Goal: Use online tool/utility: Utilize a website feature to perform a specific function

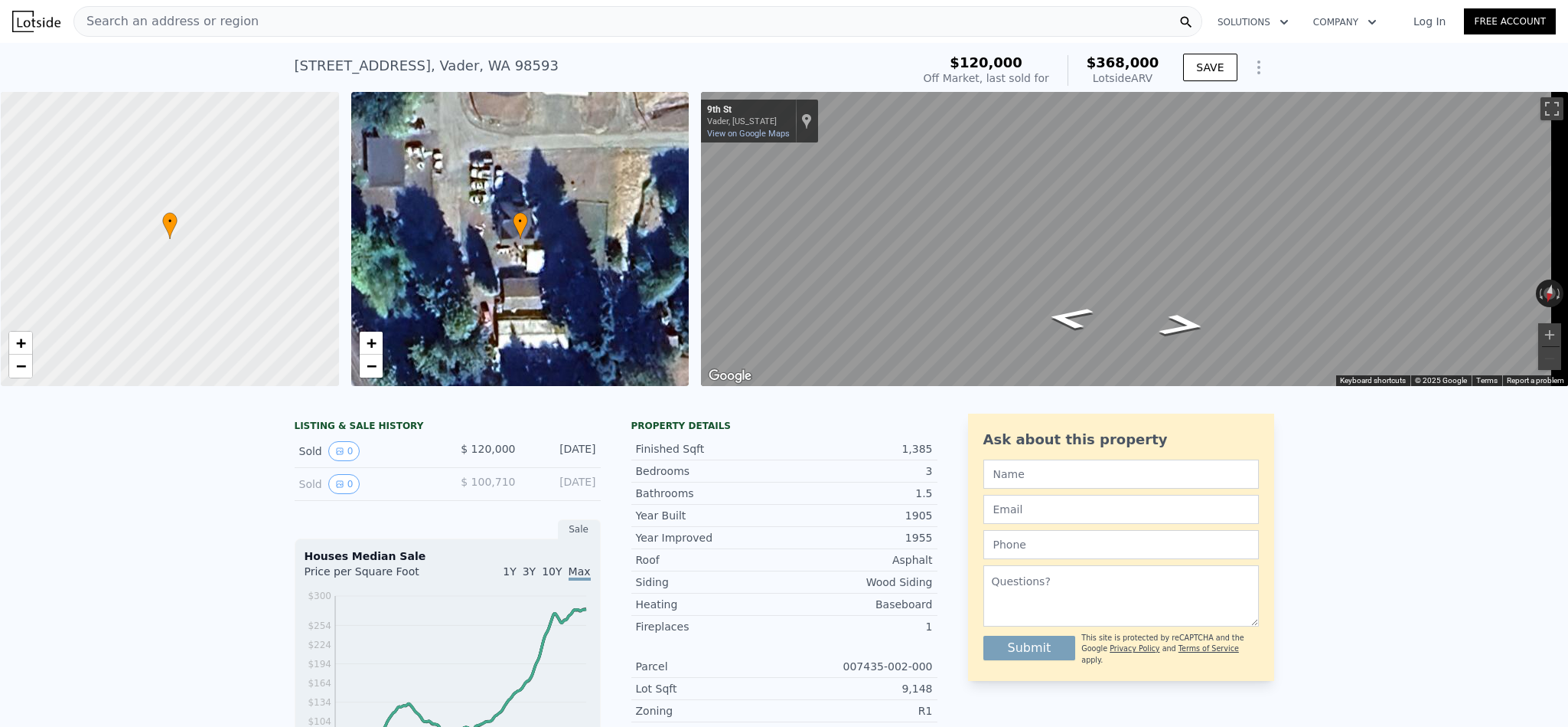
click at [301, 15] on div "Search an address or region" at bounding box center [638, 21] width 1129 height 30
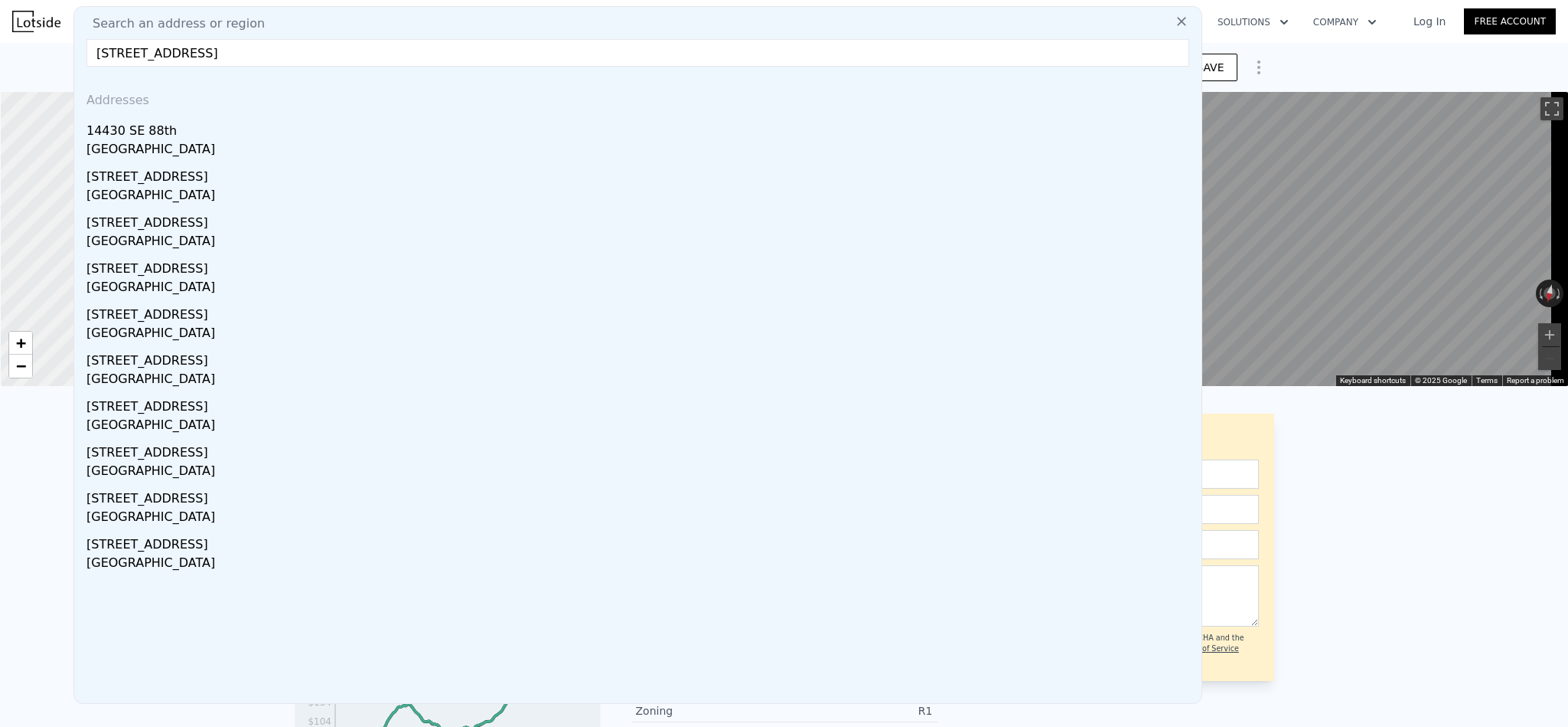
drag, startPoint x: 434, startPoint y: 56, endPoint x: 0, endPoint y: 29, distance: 434.8
click at [0, 29] on div "Search an address or region Search an address or region 13655 SE 88th Way Newca…" at bounding box center [784, 21] width 1568 height 37
paste input "5721 29th St NE Tacoma, WA 98422"
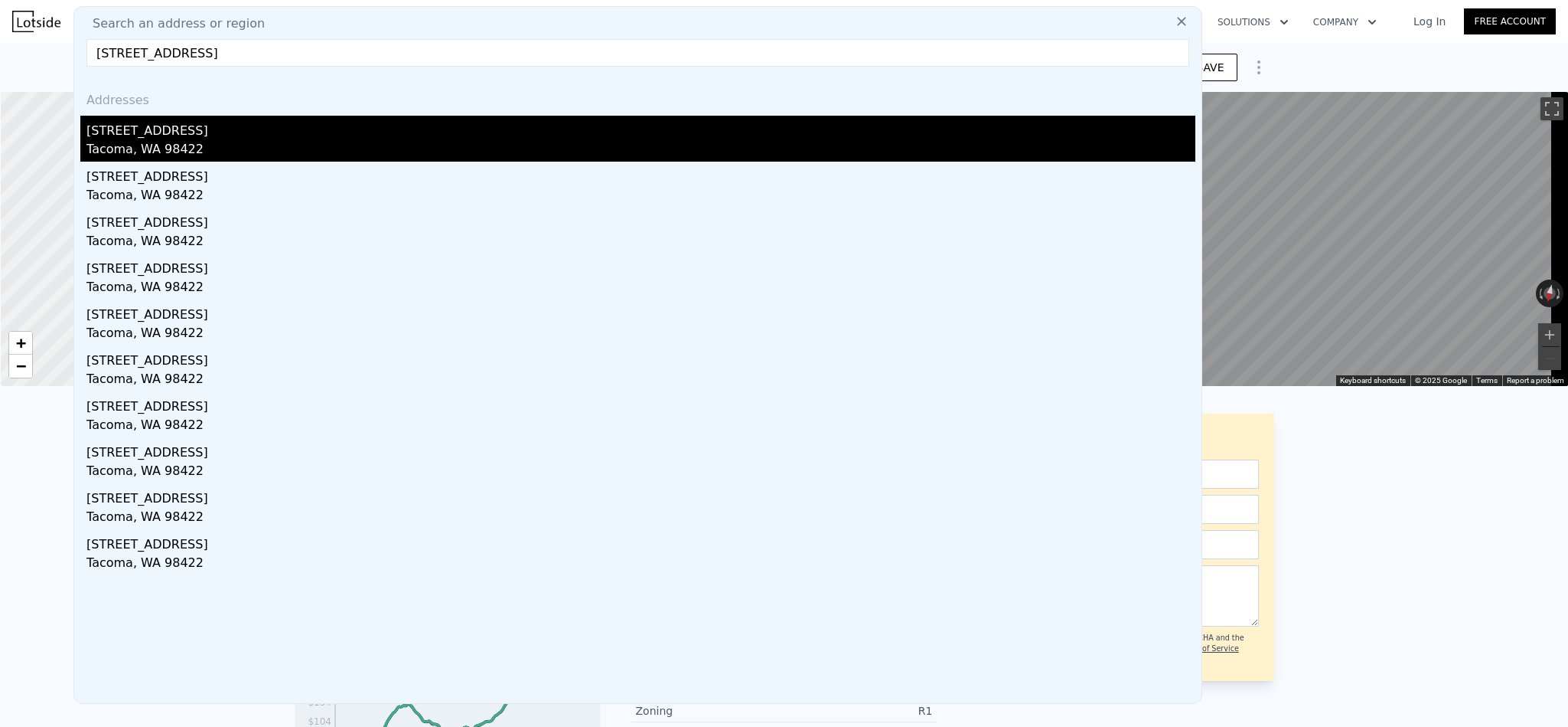
type input "5721 29th St NE Tacoma, WA 98422"
click at [200, 139] on div "[STREET_ADDRESS]" at bounding box center [641, 127] width 1109 height 25
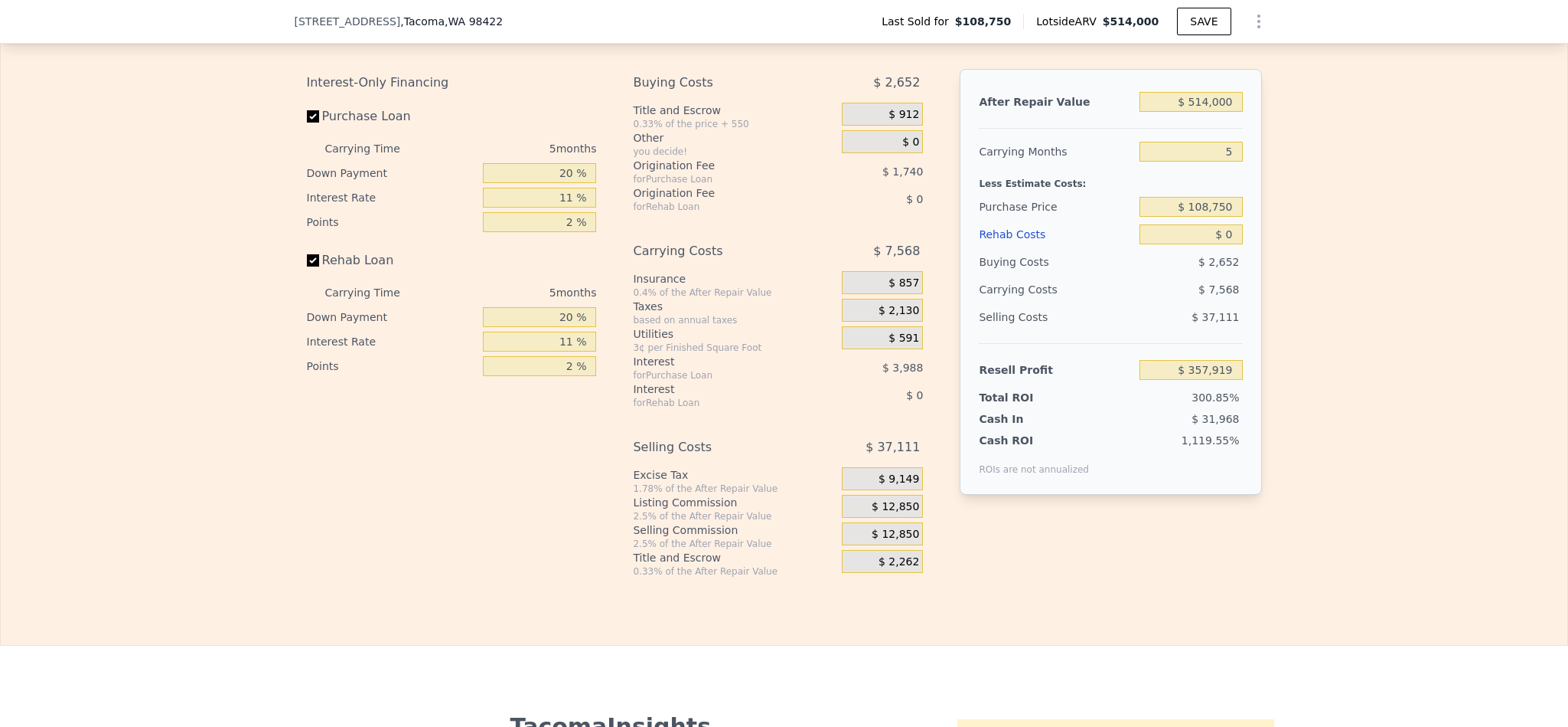
scroll to position [2407, 0]
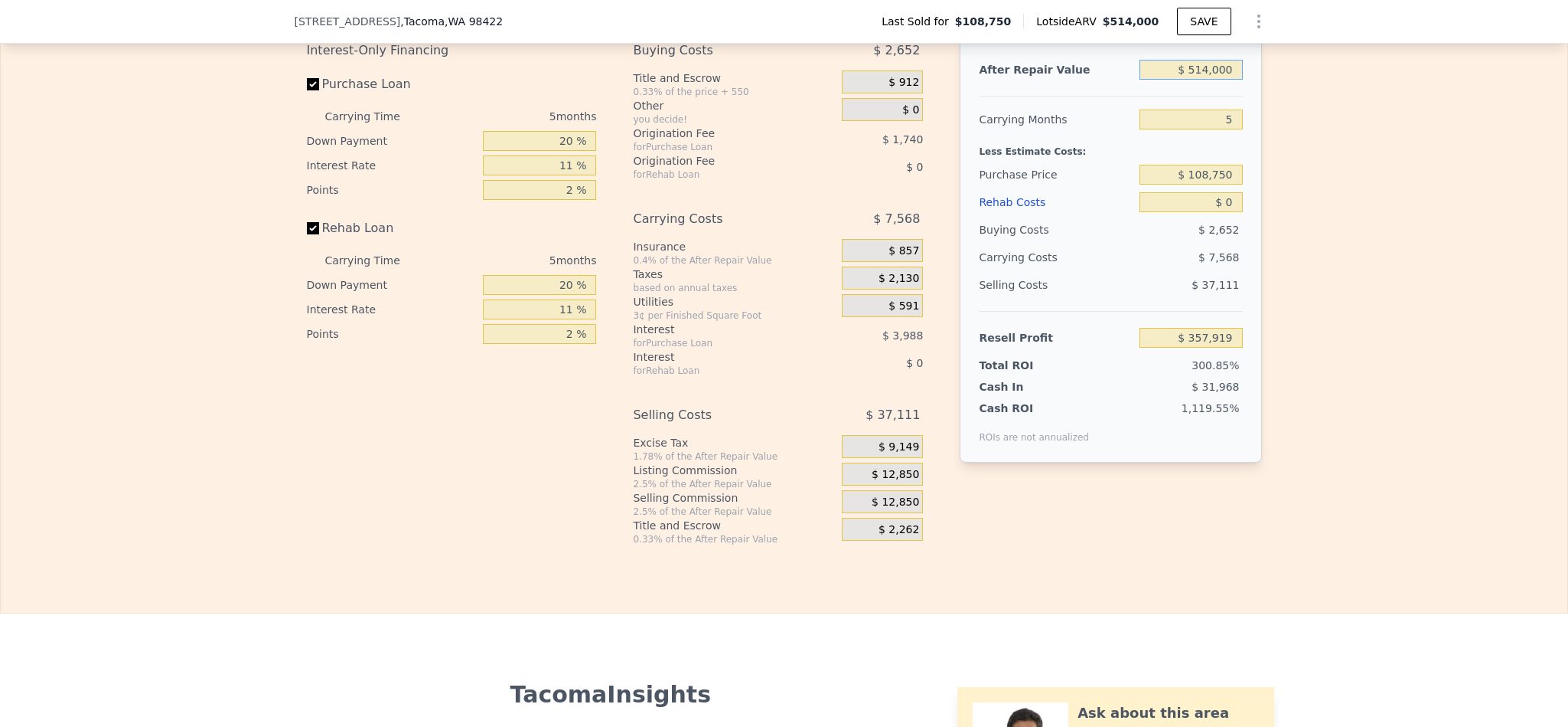
click at [1210, 79] on input "$ 514,000" at bounding box center [1190, 70] width 103 height 20
type input "$ 5"
type input "-$ 118,658"
type input "$ 55"
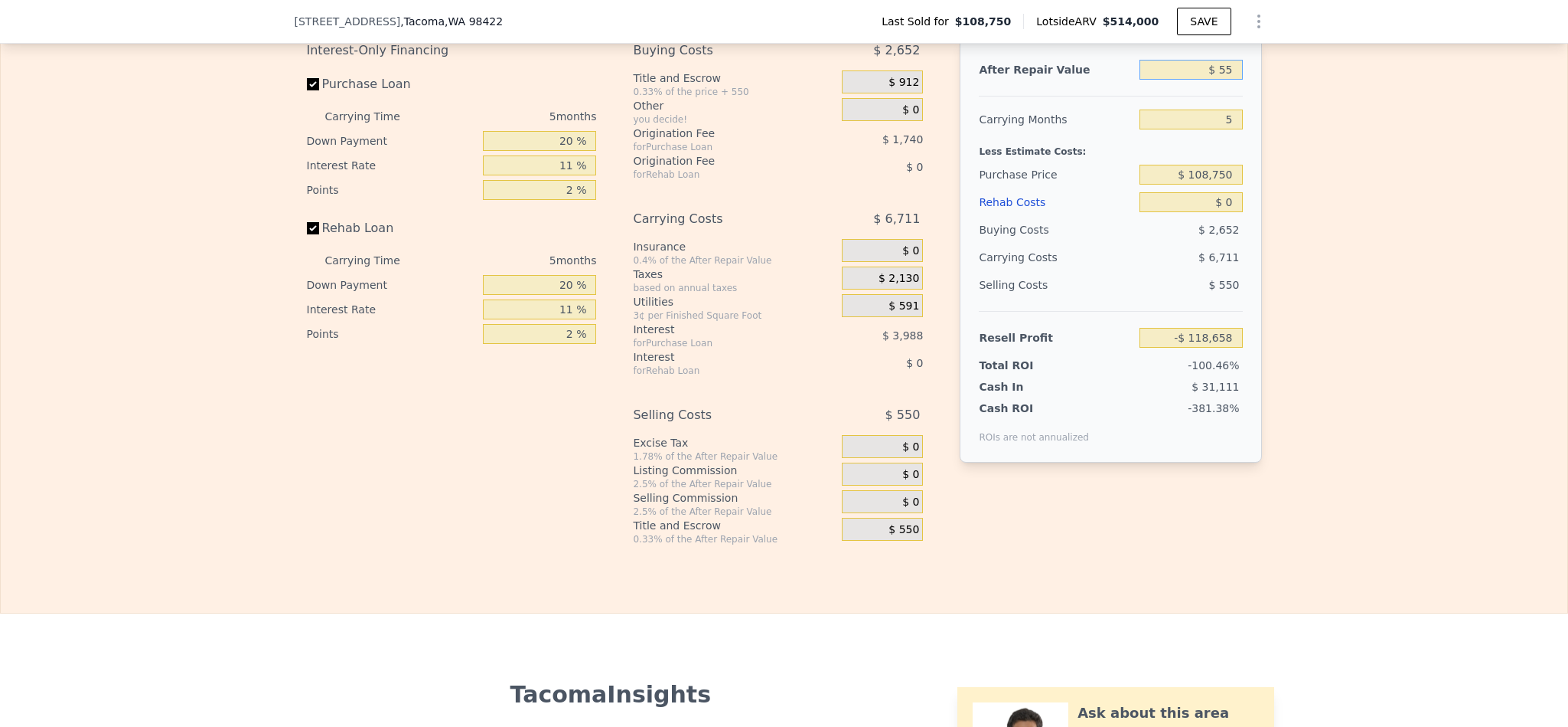
type input "-$ 118,611"
type input "$ 550"
type input "-$ 118,154"
type input "$ 5,500"
type input "-$ 113,564"
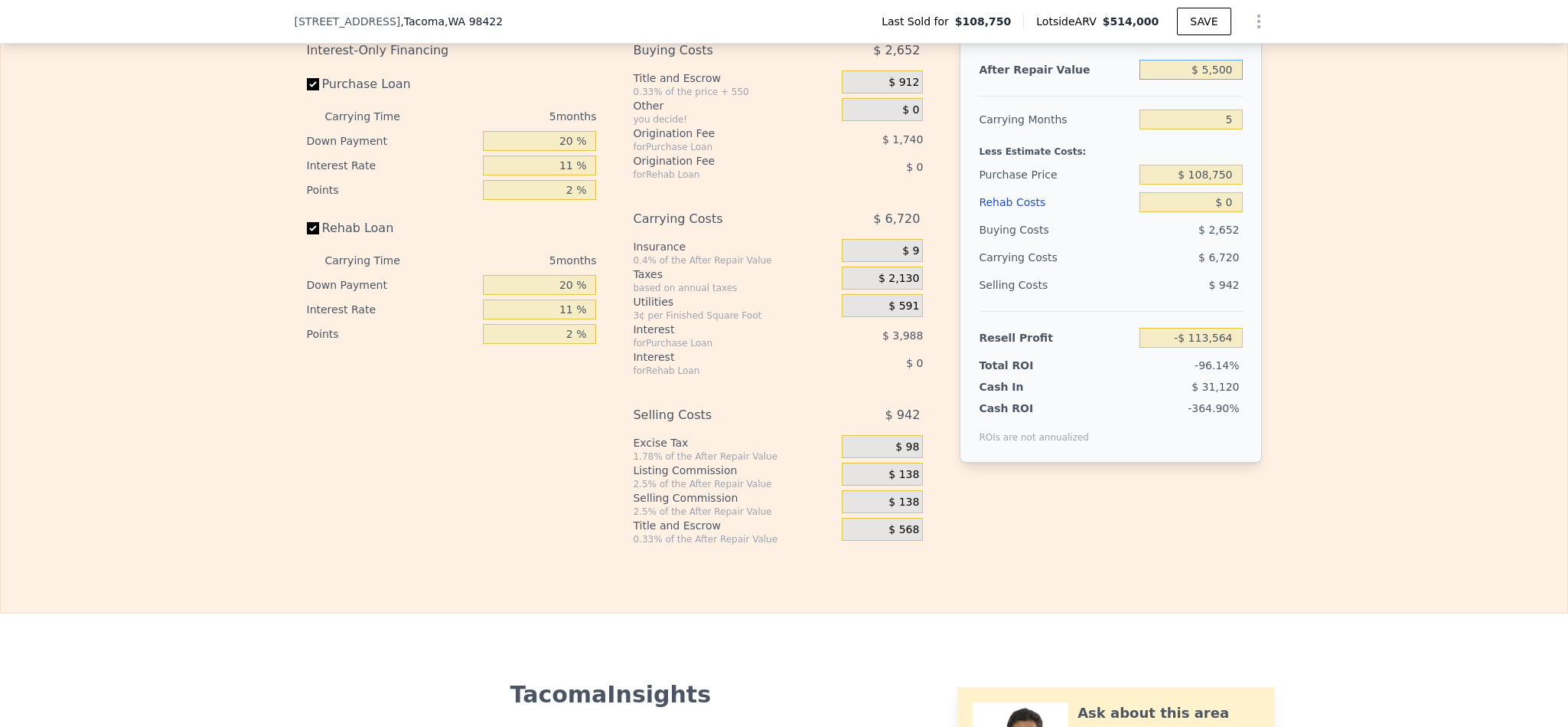
type input "$ 55,000"
type input "-$ 67,667"
type input "$ 550,000"
type input "$ 391,298"
type input "$ 550,000"
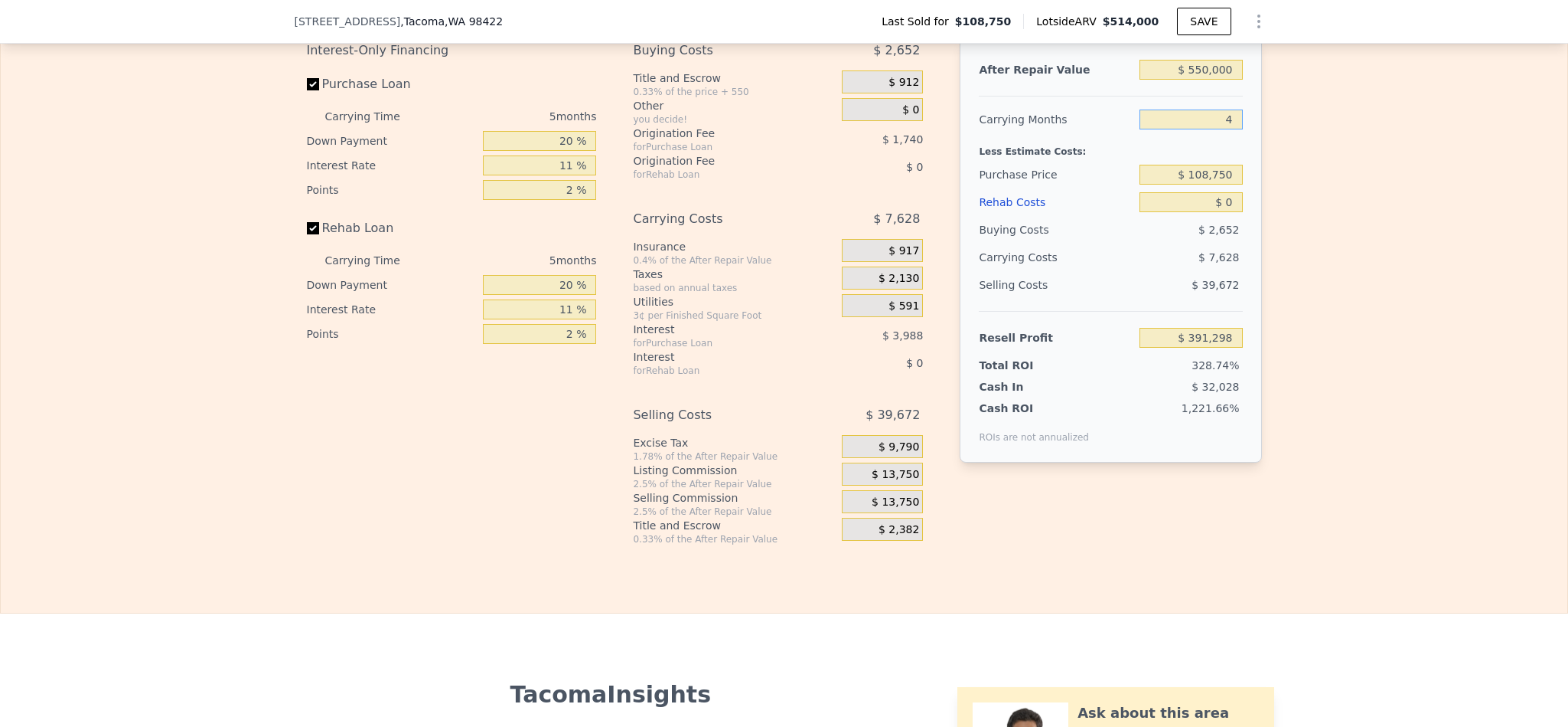
type input "4"
type input "$ 392,824"
type input "$ 375,000"
type input "$ 113,619"
click at [1218, 212] on input "$ 0" at bounding box center [1190, 202] width 103 height 20
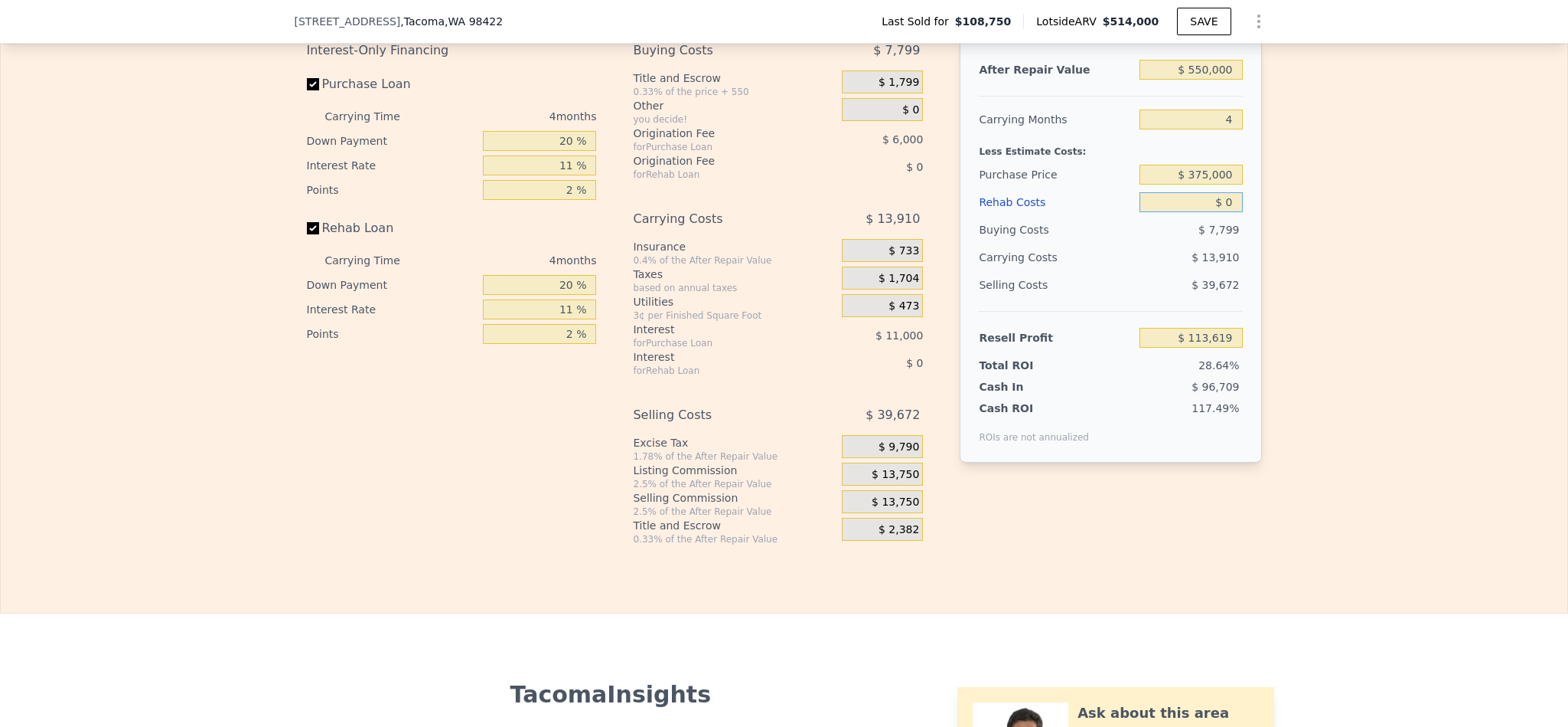
click at [1218, 212] on input "$ 0" at bounding box center [1190, 202] width 103 height 20
type input "$ 6"
type input "$ 113,613"
type input "$ 60"
type input "$ 113,558"
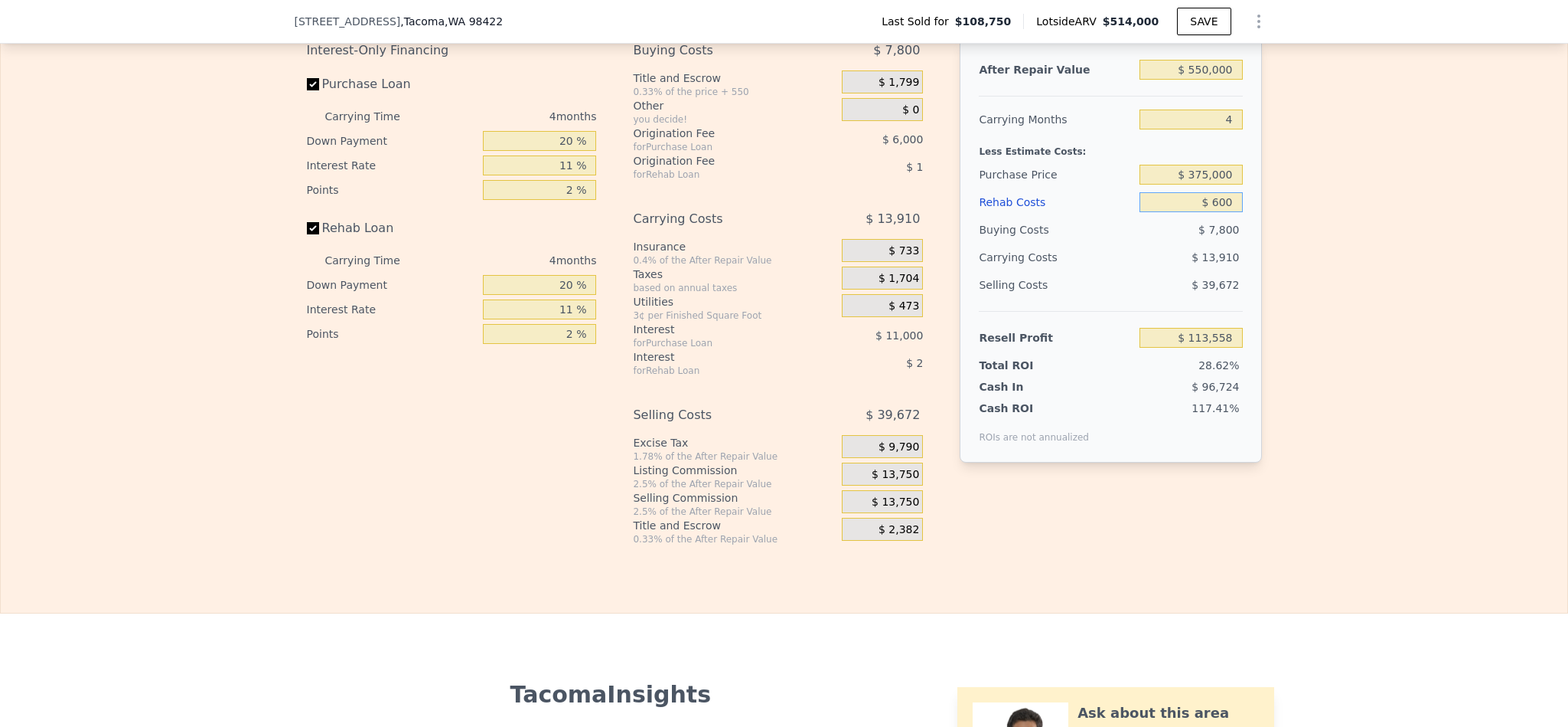
type input "$ 6,000"
type input "$ 107,347"
type input "$ 60,000"
type input "$ 50,899"
type input "$ 514,000"
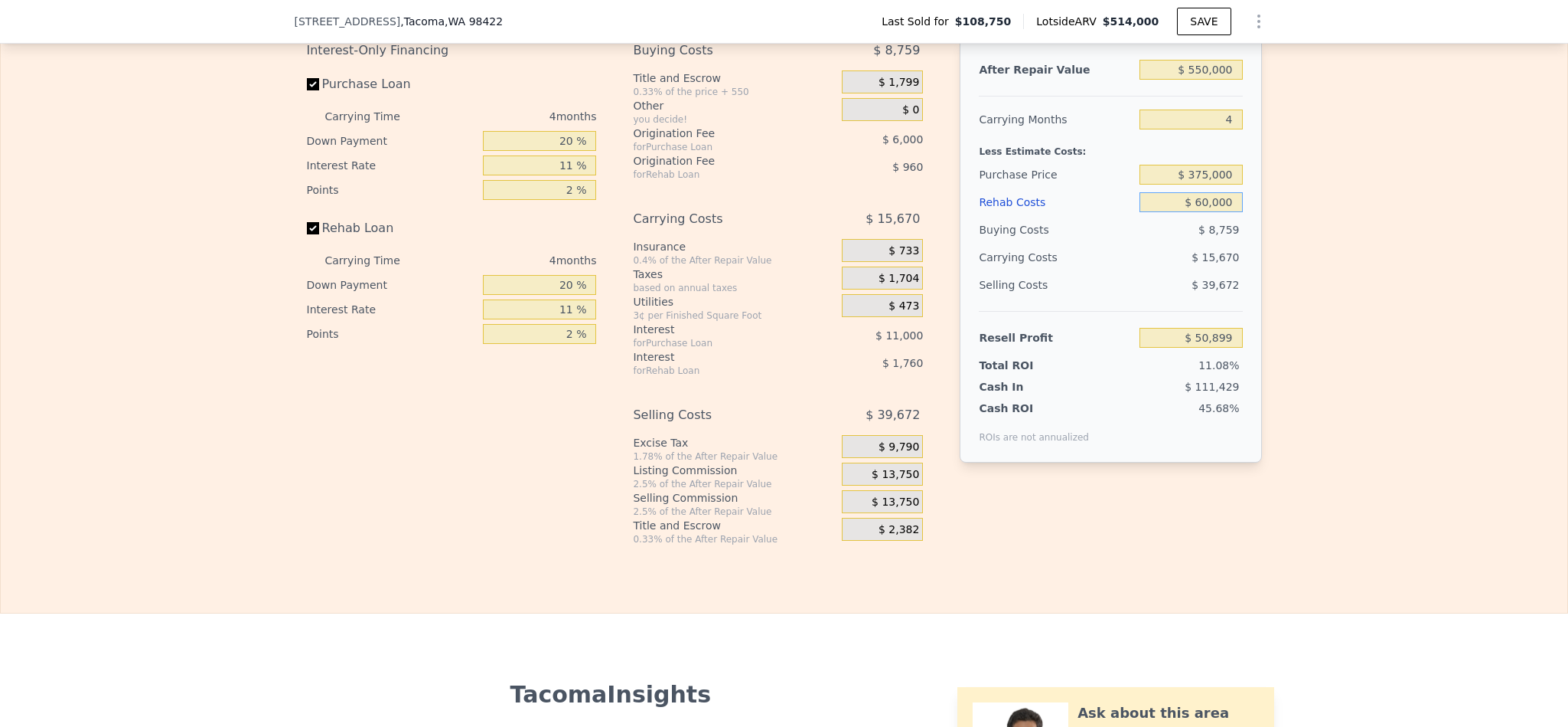
type input "5"
type input "$ 0"
type input "$ 357,919"
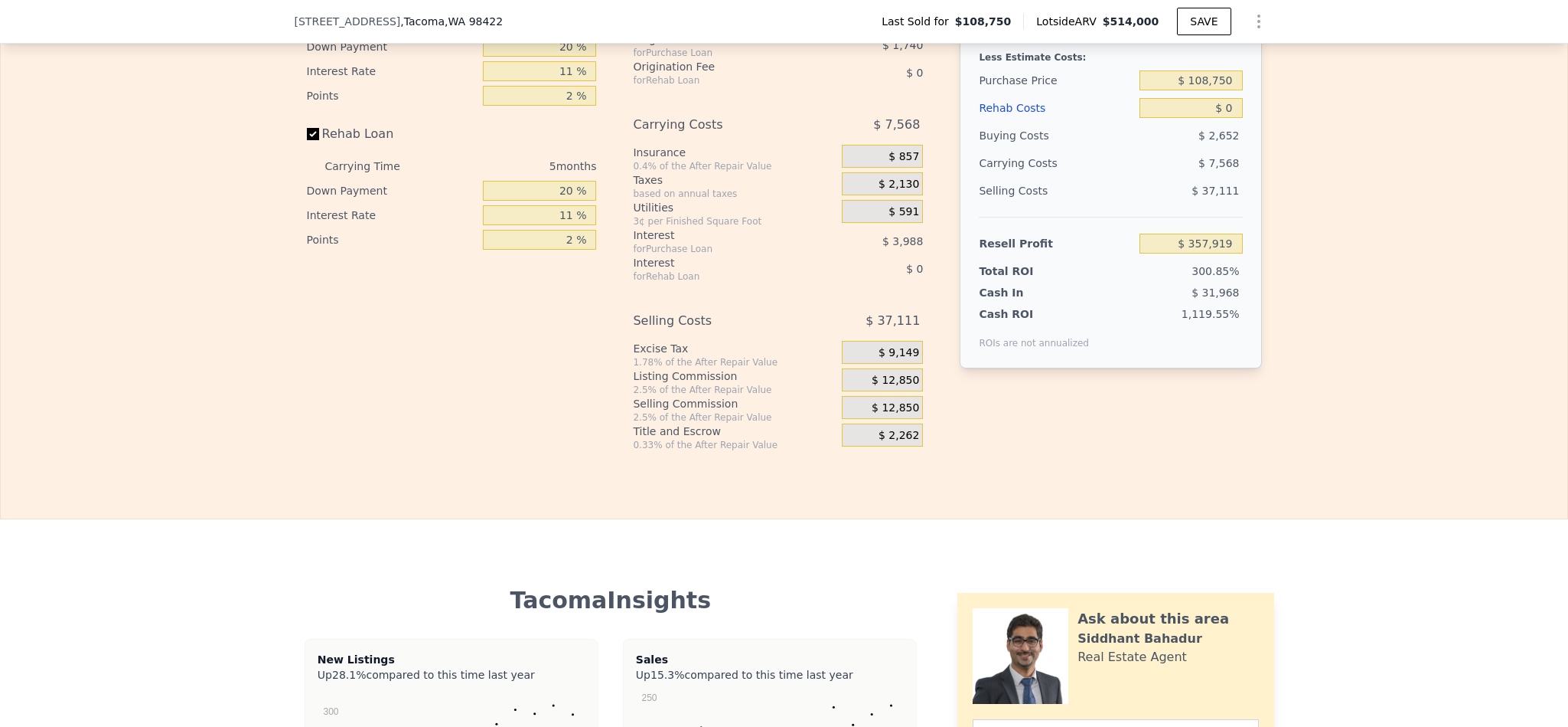
scroll to position [2407, 0]
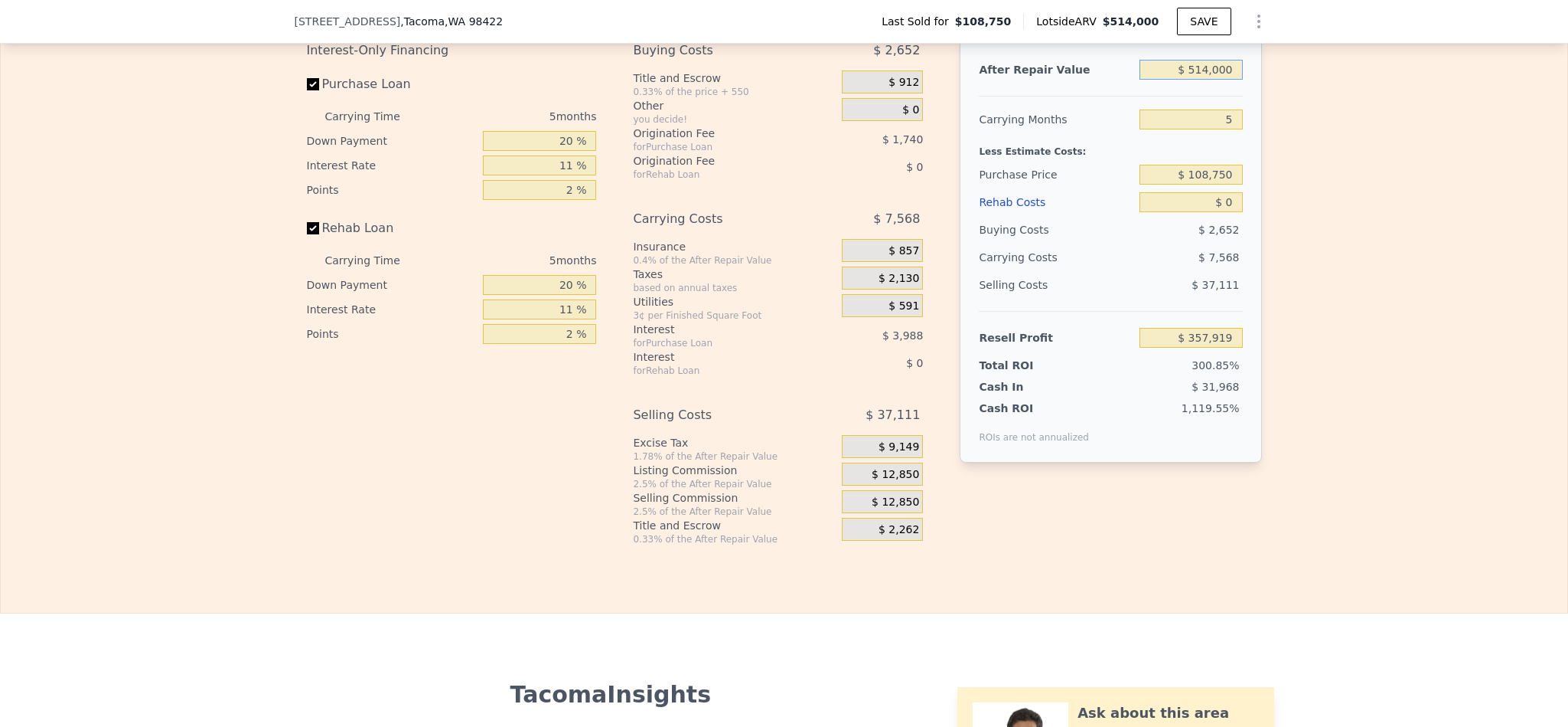
click at [1197, 79] on input "$ 514,000" at bounding box center [1190, 70] width 103 height 20
type input "$ 55"
type input "-$ 118,611"
type input "$ 550"
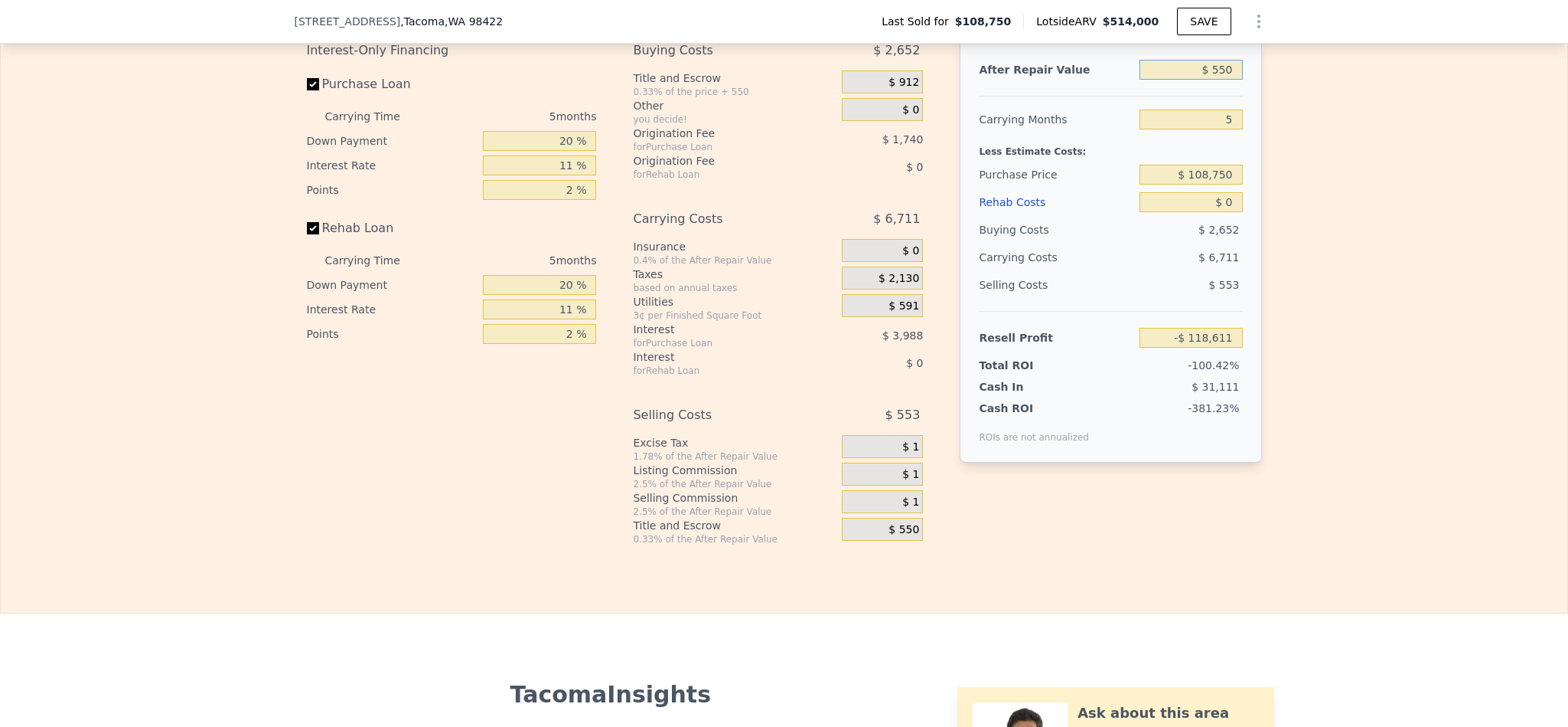
type input "-$ 118,154"
type input "$ 5,500"
type input "-$ 113,564"
type input "$ 55,000"
type input "-$ 67,667"
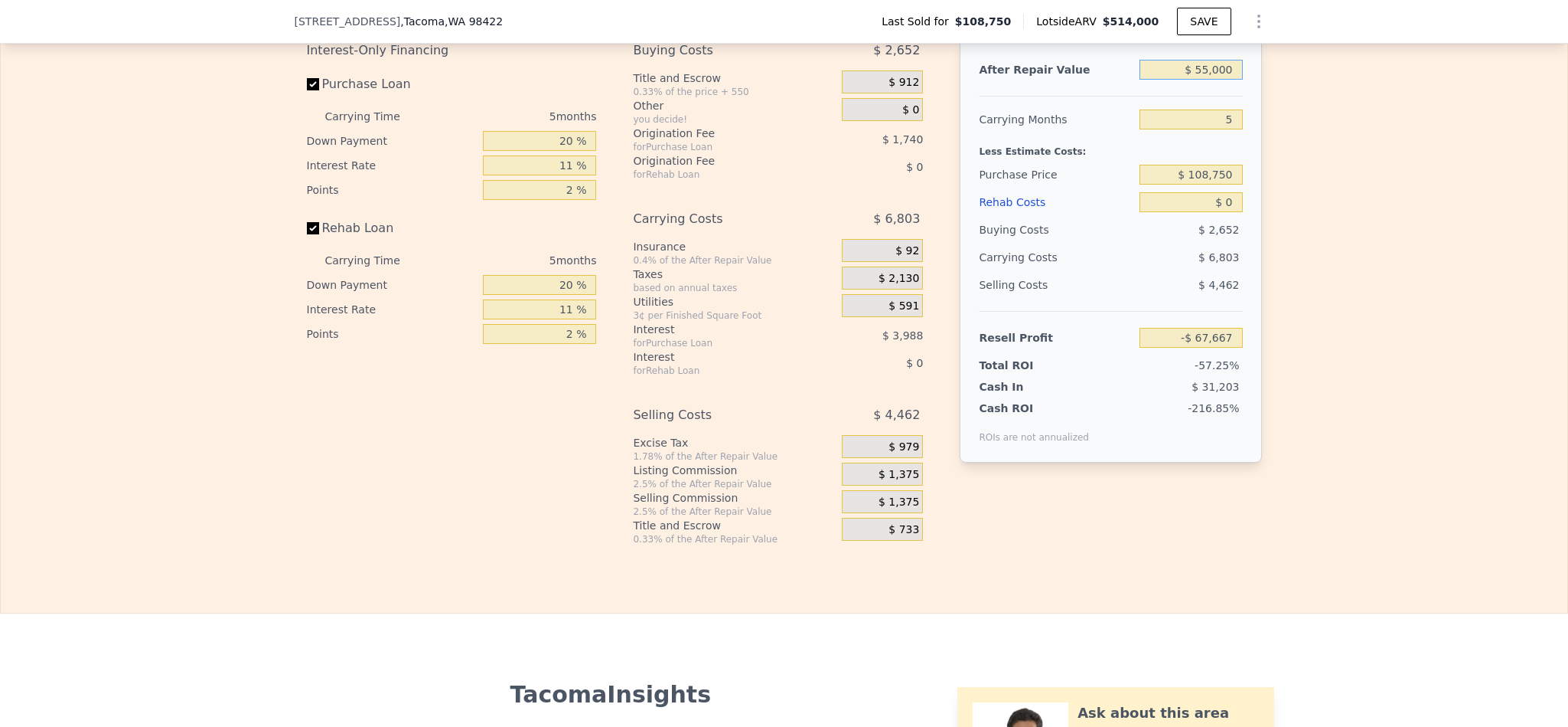
type input "$ 550,000"
type input "$ 391,298"
type input "$ 550,000"
type input "4"
type input "$ 392,824"
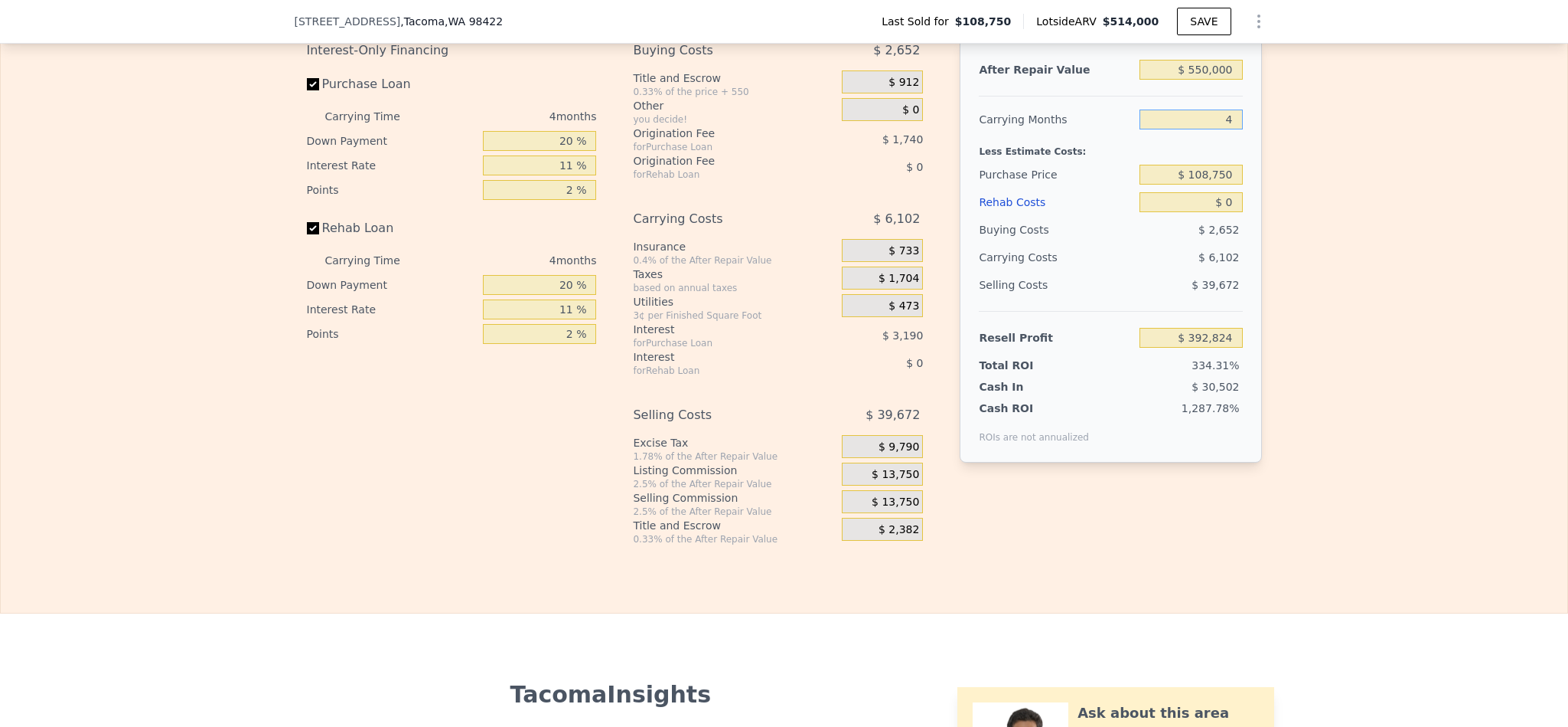
type input "4"
type input "$ 375,000"
type input "$ 113,619"
type input "$ 65"
type input "$ 113,553"
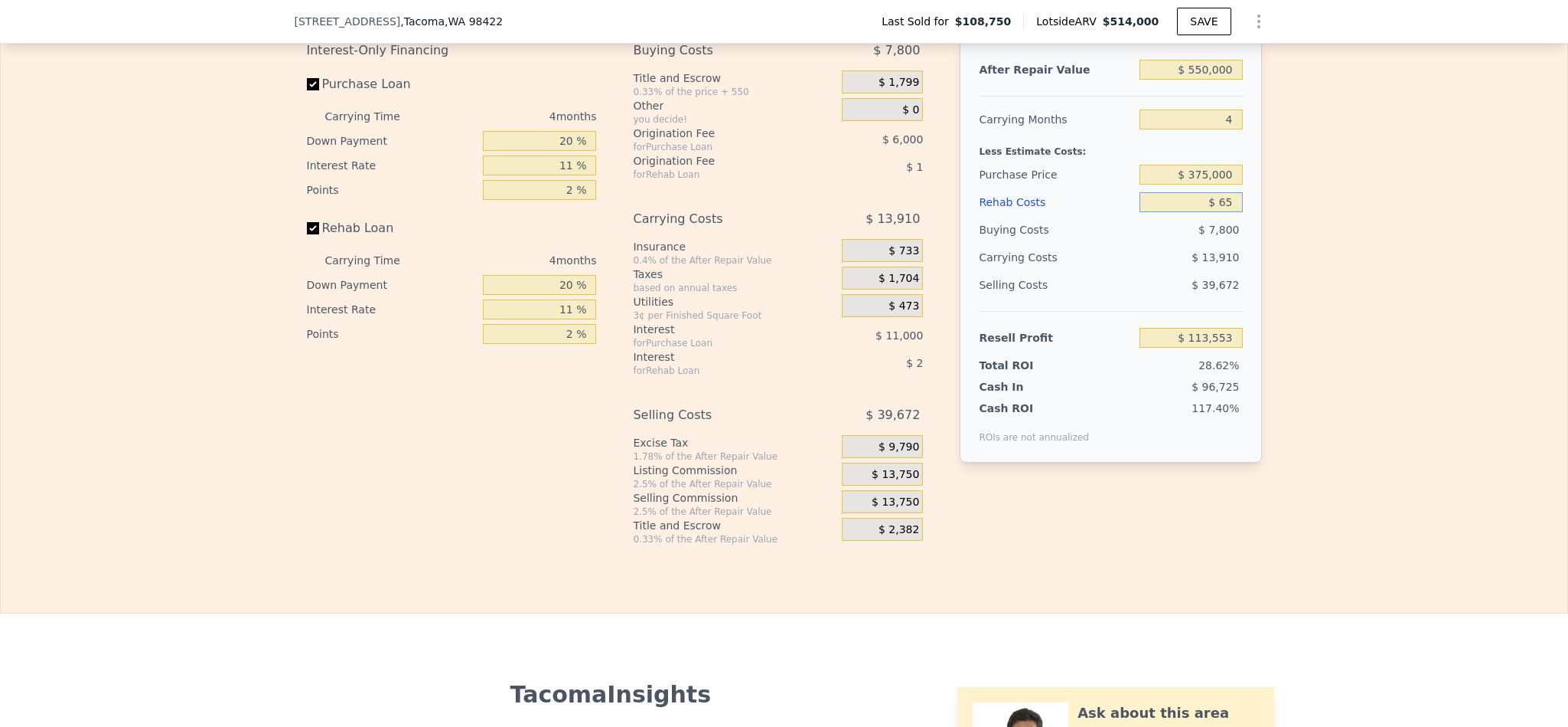
type input "$ 650"
type input "$ 112,939"
type input "$ 6,500"
type input "$ 106,823"
type input "$ 65,000"
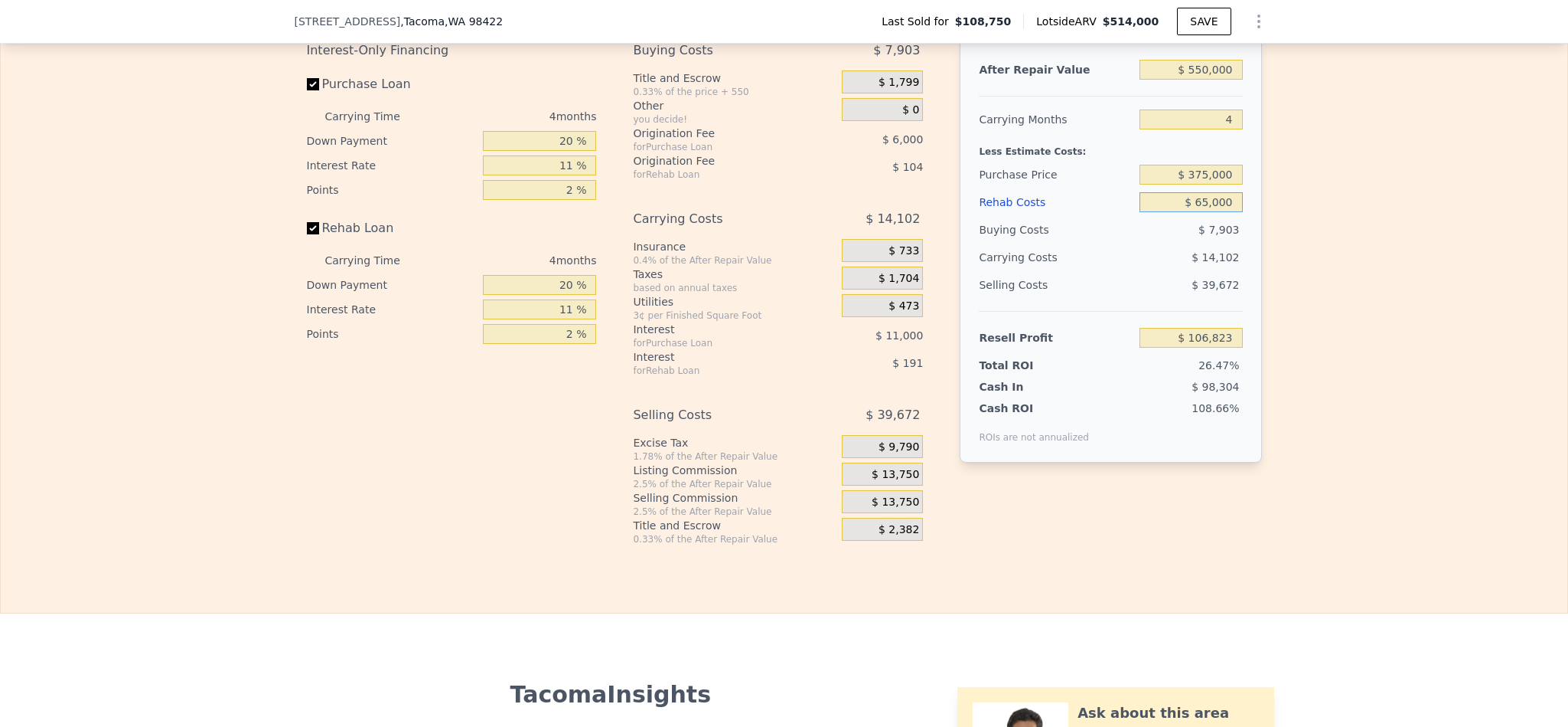
type input "$ 45,671"
type input "$ 65"
type input "$ 113,553"
type input "$ 6"
type input "$ 113,613"
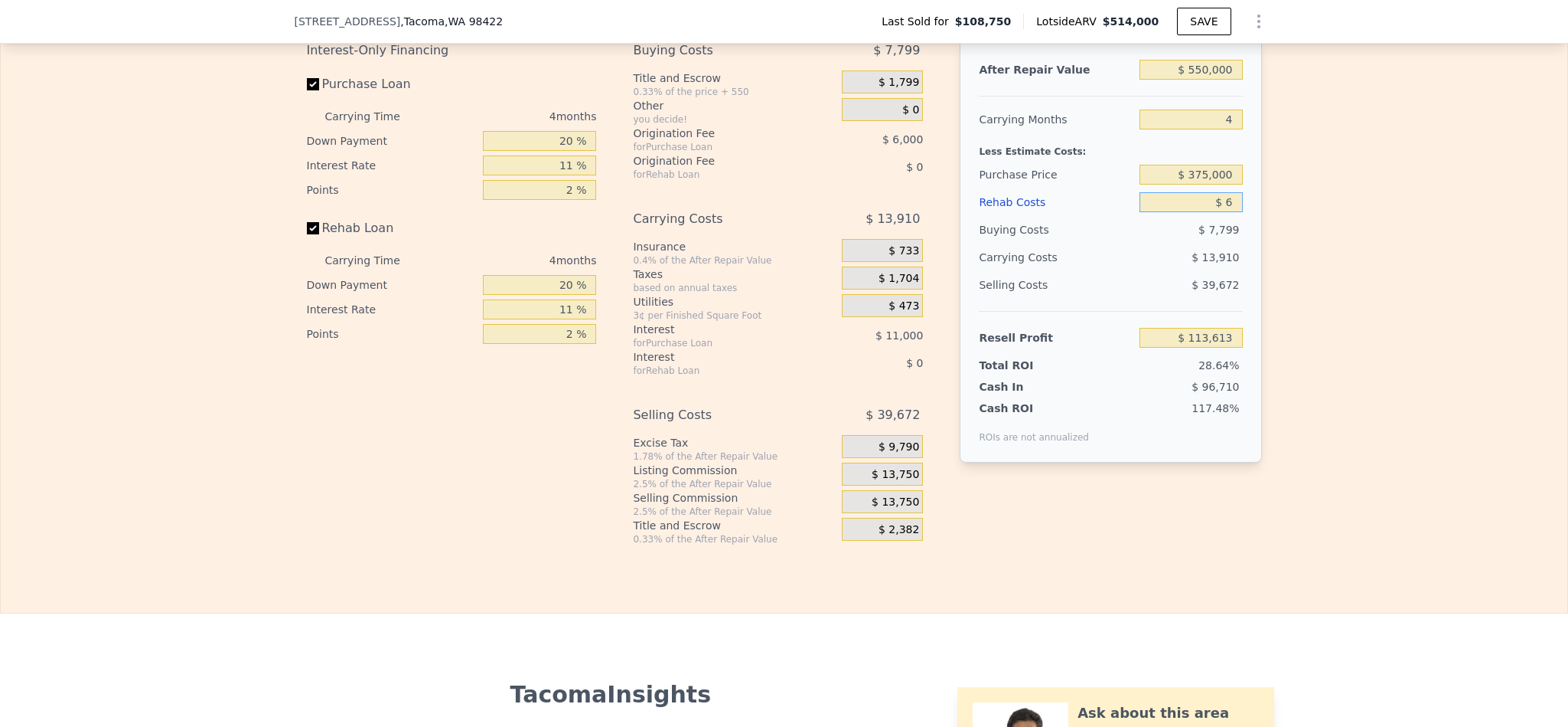
type input "$ 60"
type input "$ 113,558"
type input "$ 600"
type input "$ 112,993"
type input "$ 6,000"
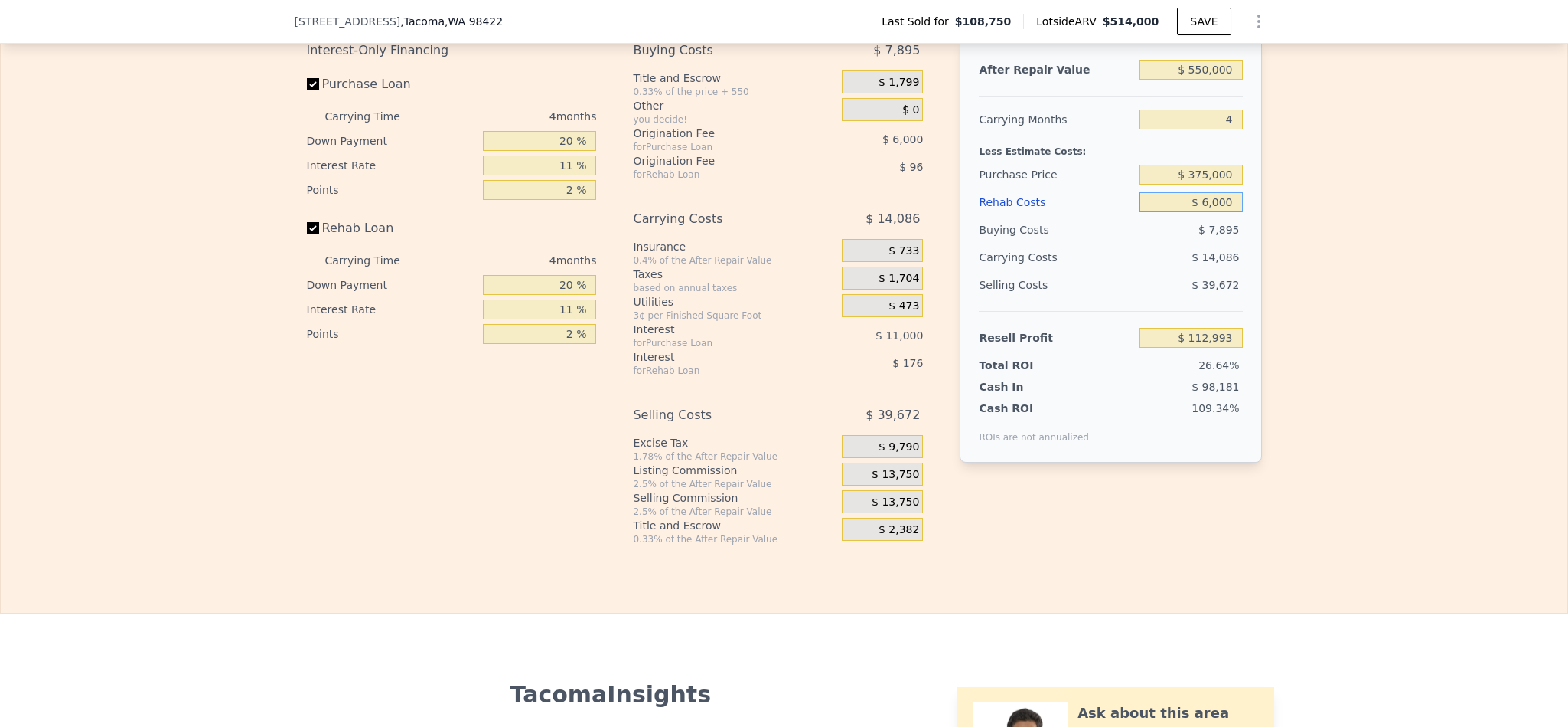
type input "$ 107,347"
type input "$ 60,000"
type input "$ 50,899"
type input "$ 60,000"
drag, startPoint x: 565, startPoint y: 187, endPoint x: 443, endPoint y: 187, distance: 122.0
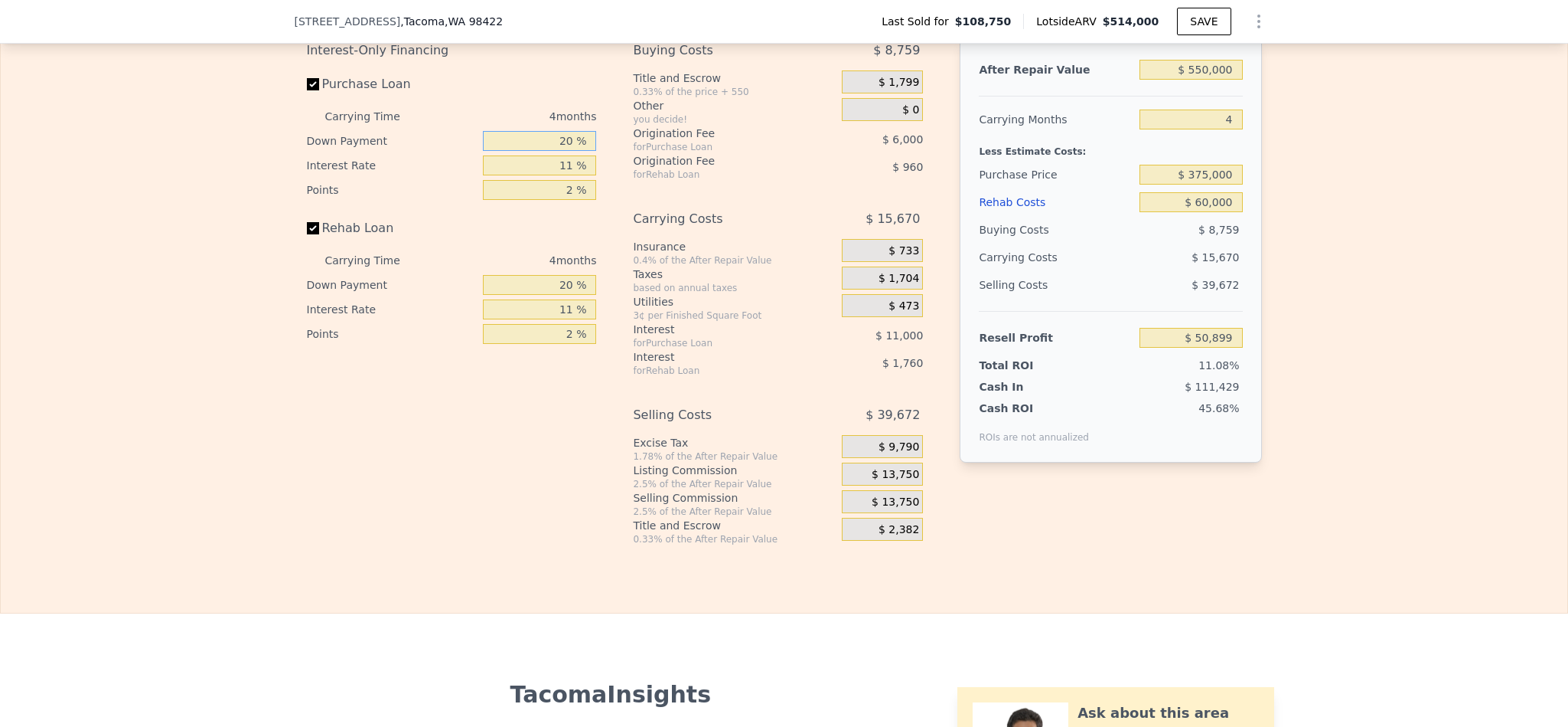
click at [443, 153] on div "Down Payment 20 %" at bounding box center [452, 140] width 290 height 25
type input "1 %"
type input "$ 46,862"
type input "10 %"
type input "$ 48,773"
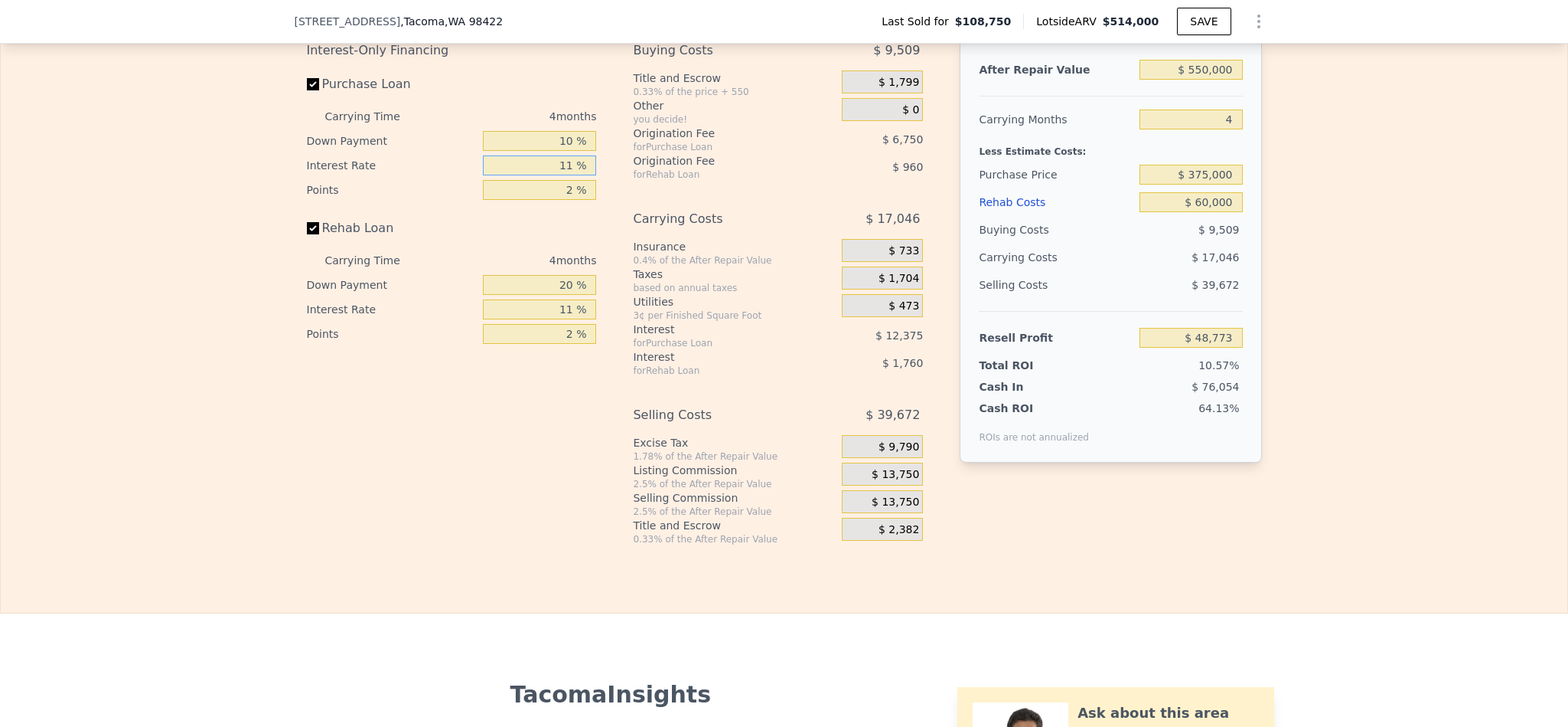
type input "1 %"
type input "$ 60,025"
type input "10 %"
type input "$ 49,897"
type input "10.5 %"
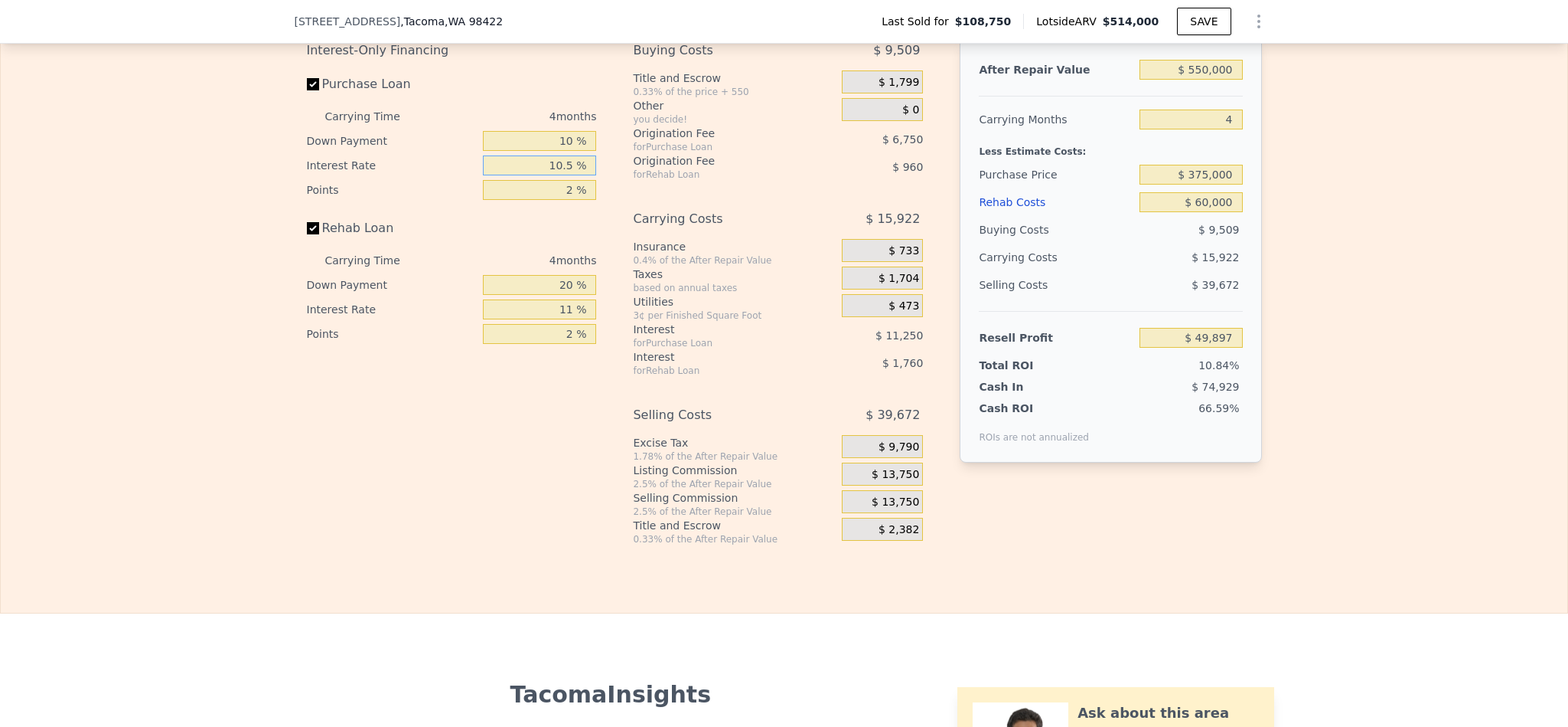
type input "$ 49,337"
type input "10.5 %"
type input "1 %"
type input "$ 52,712"
type input "1.5 %"
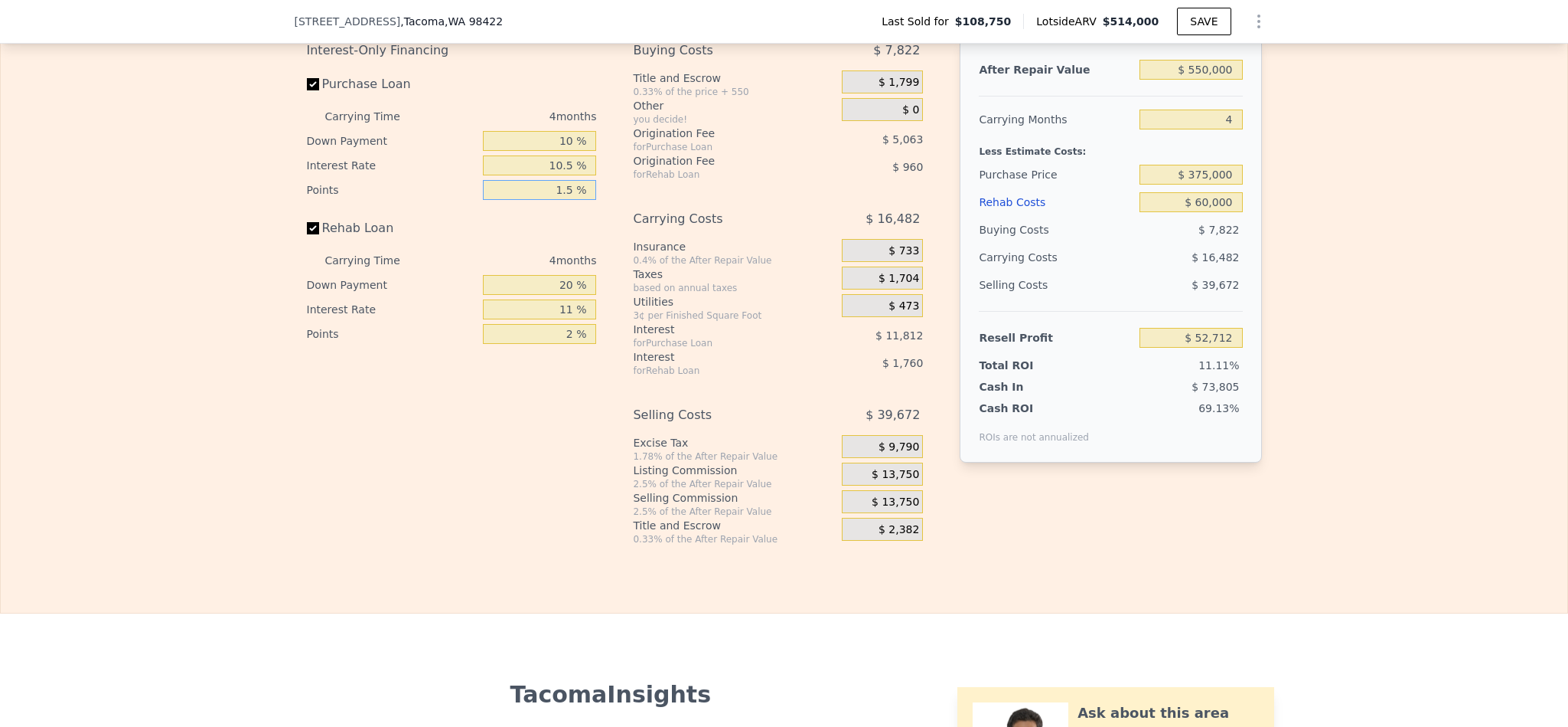
type input "$ 51,024"
type input "1.5 %"
type input "1 %"
type input "$ 50,376"
type input "10 %"
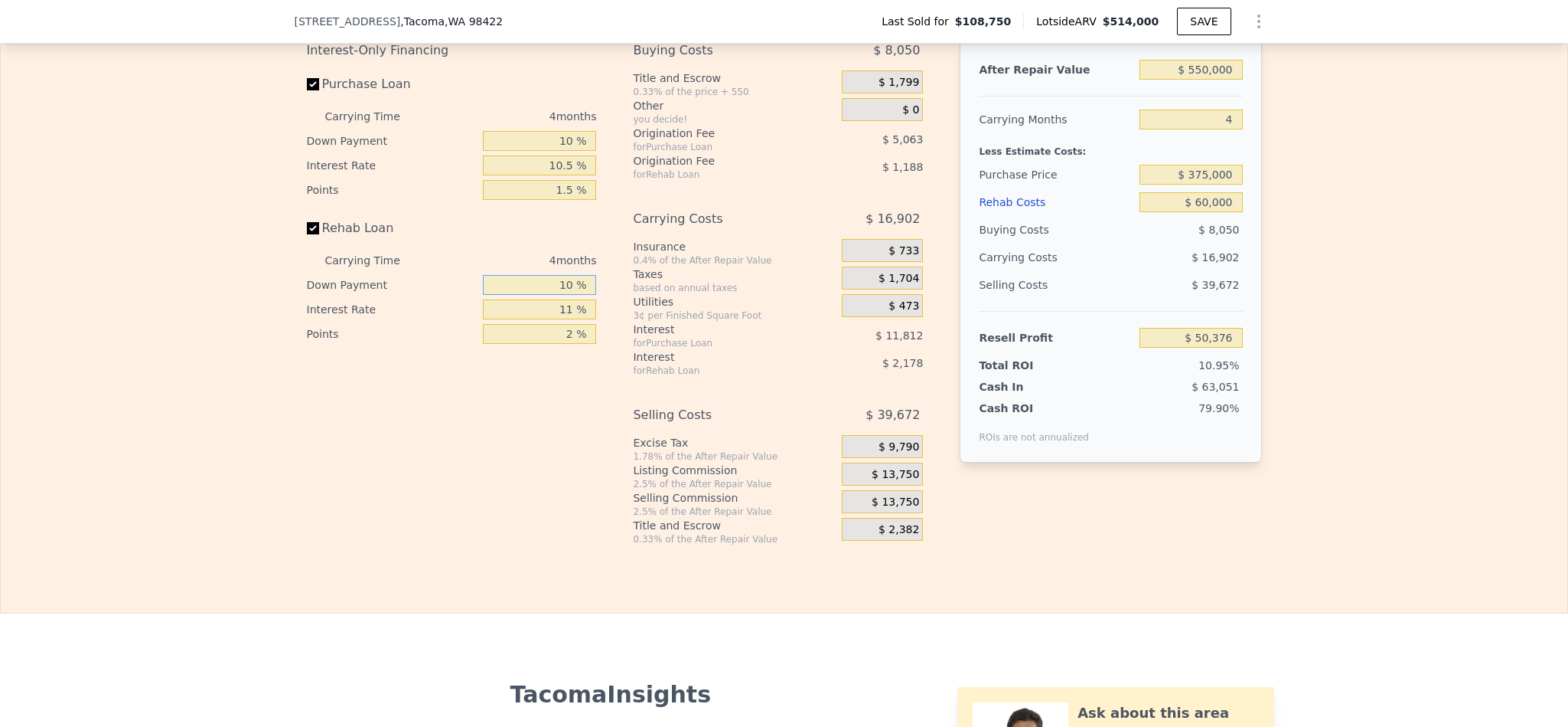
type input "$ 50,684"
type input "10 %"
type input "1 %"
type input "$ 52,484"
type input "10 %"
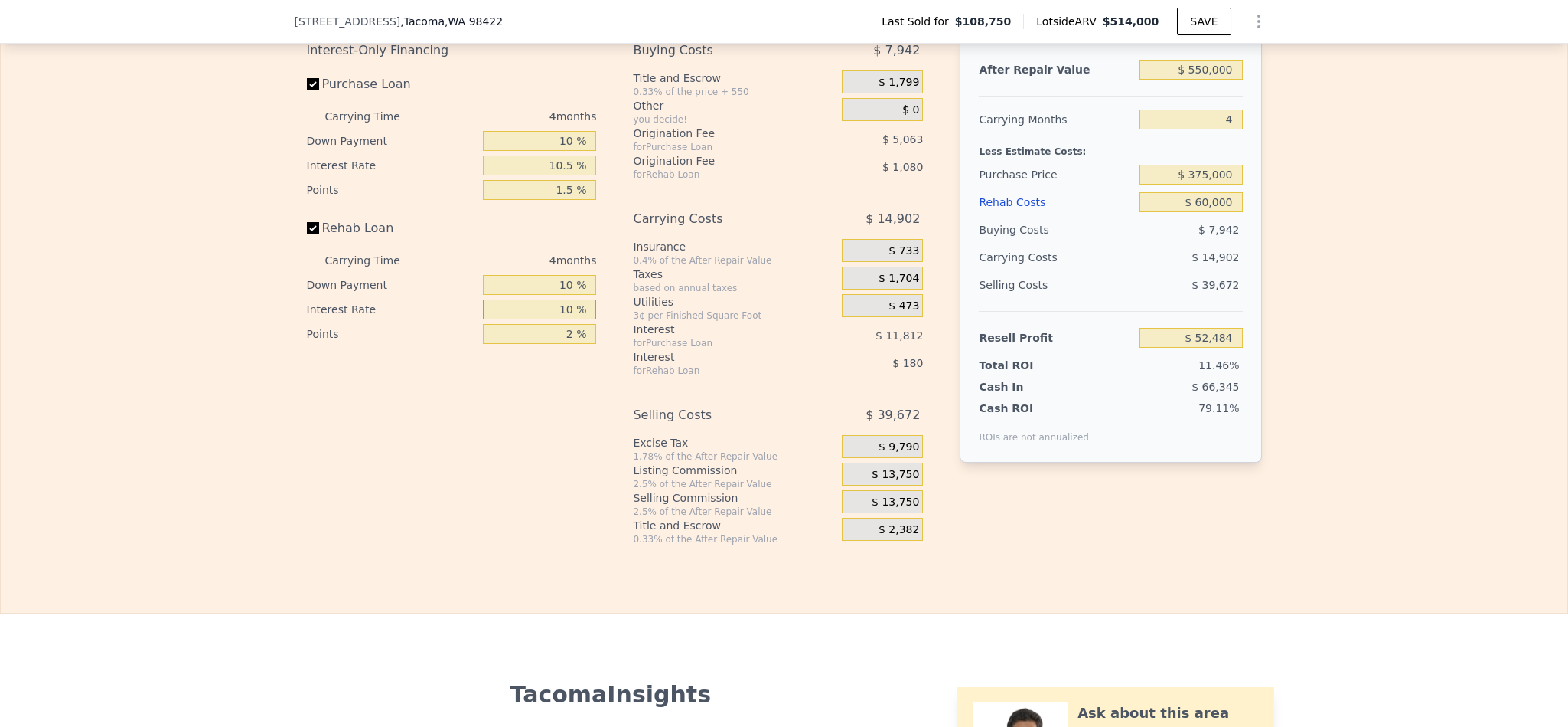
type input "$ 50,864"
type input "100 %"
type input "$ 34,664"
type input "10 %"
type input "$ 50,864"
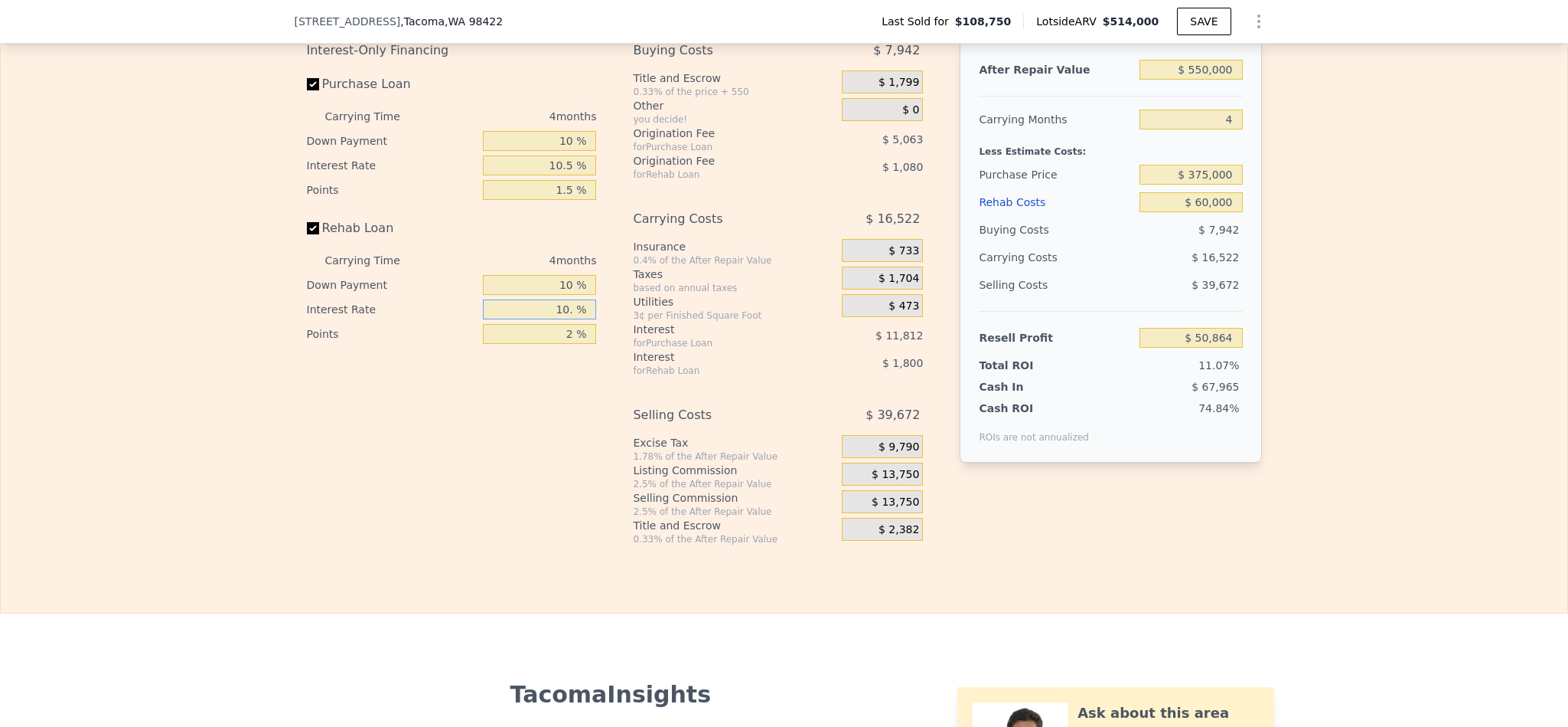
type input "10.5 %"
type input "$ 50,776"
type input "10.5 %"
type input "1 %"
type input "$ 51,316"
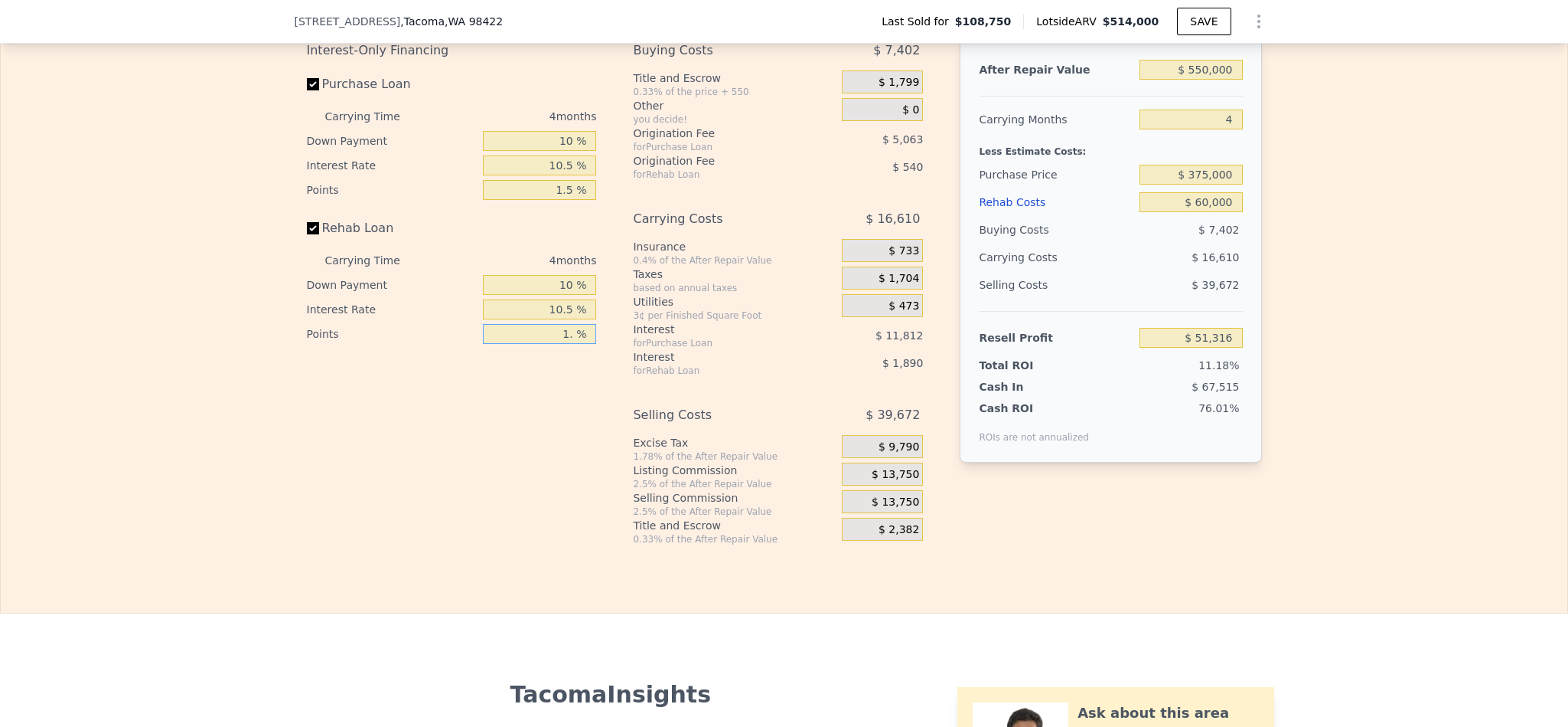
type input "1.5 %"
type input "$ 51,046"
type input "1.5 %"
click at [900, 481] on span "$ 13,750" at bounding box center [895, 474] width 47 height 14
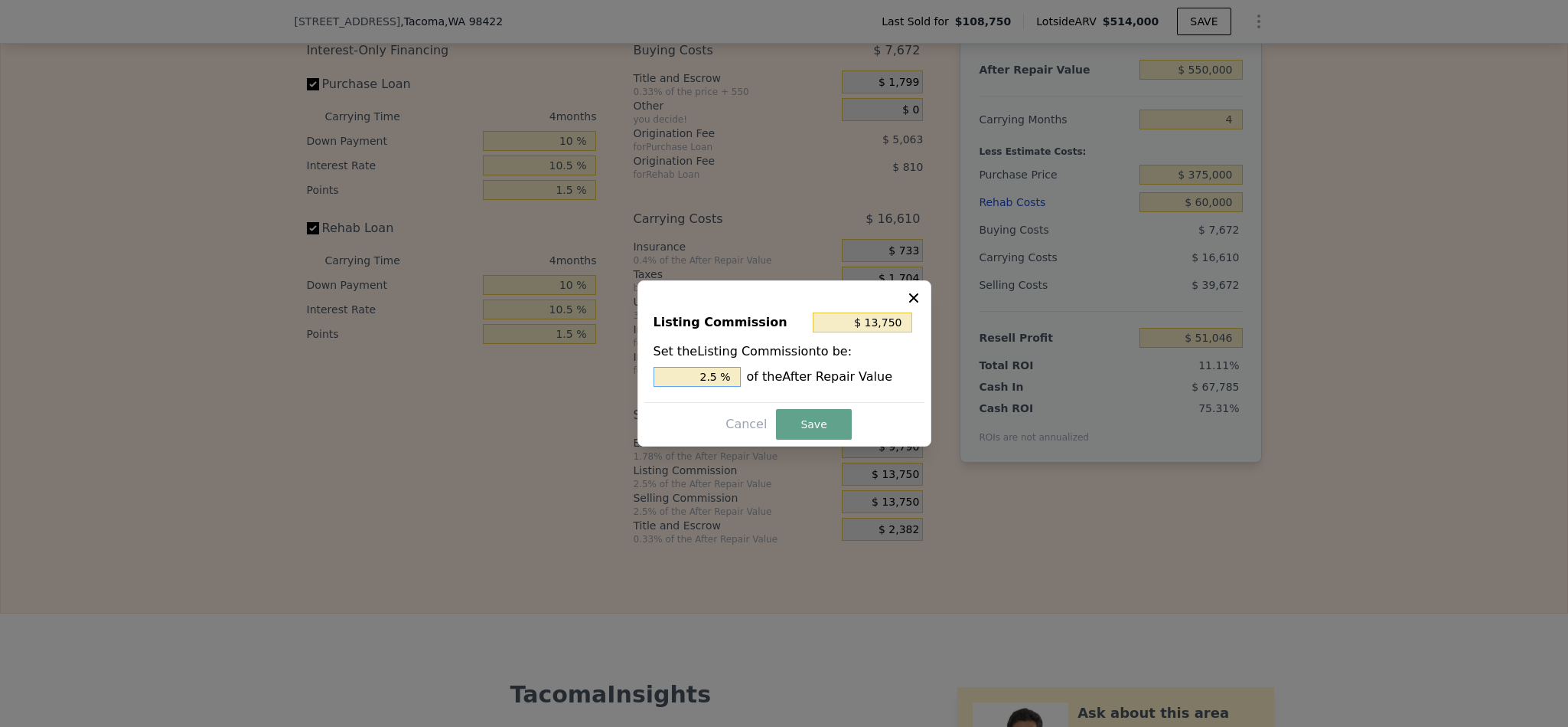
drag, startPoint x: 708, startPoint y: 378, endPoint x: 629, endPoint y: 378, distance: 79.0
click at [629, 378] on div "​ Listing Commission $ 13,750 Set the Listing Commission to be: 2.5 % of the Af…" at bounding box center [784, 363] width 1568 height 727
type input "$ 8,250"
type input "1.5 %"
click at [812, 416] on button "Save" at bounding box center [814, 424] width 75 height 30
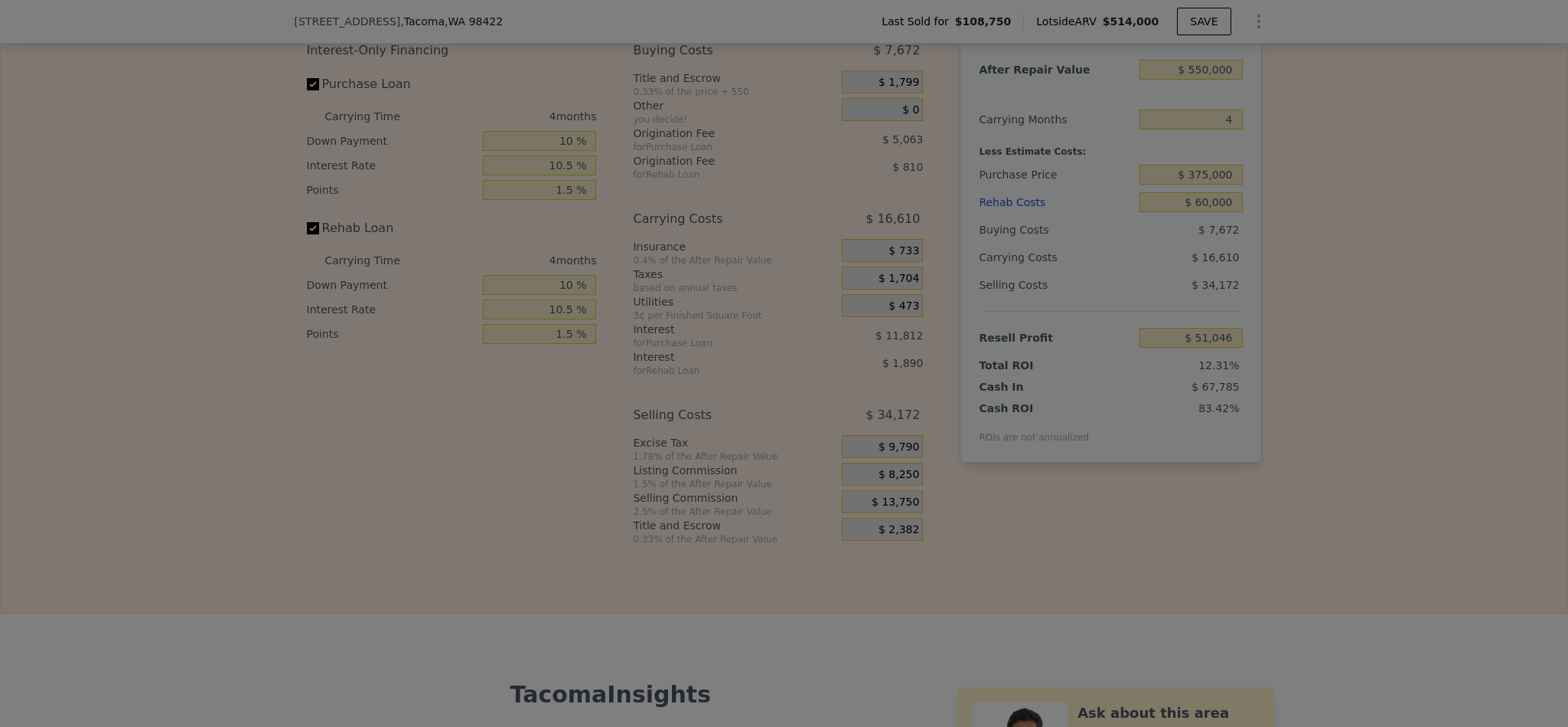
type input "$ 56,546"
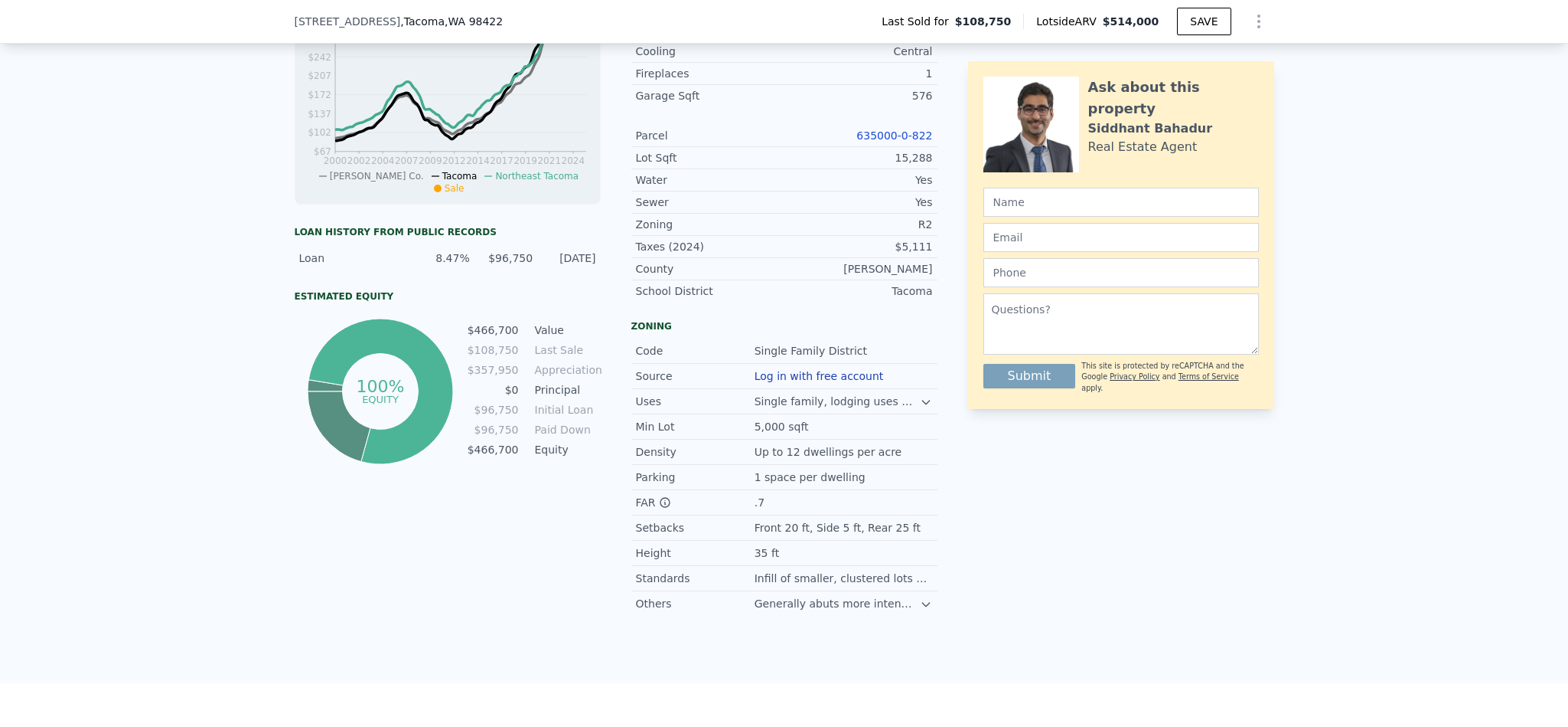
scroll to position [508, 0]
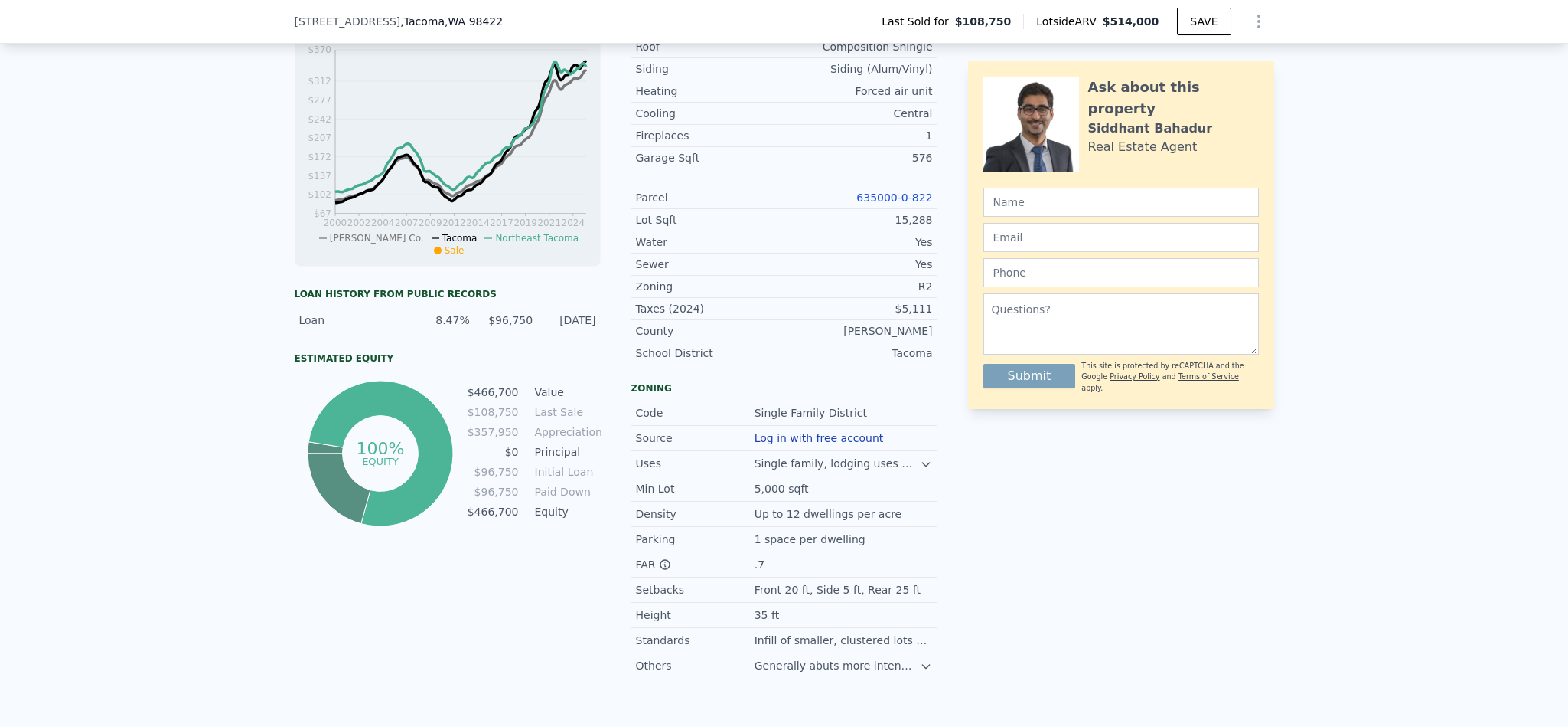
type input "$ 514,000"
type input "5"
type input "$ 0"
type input "$ 357,919"
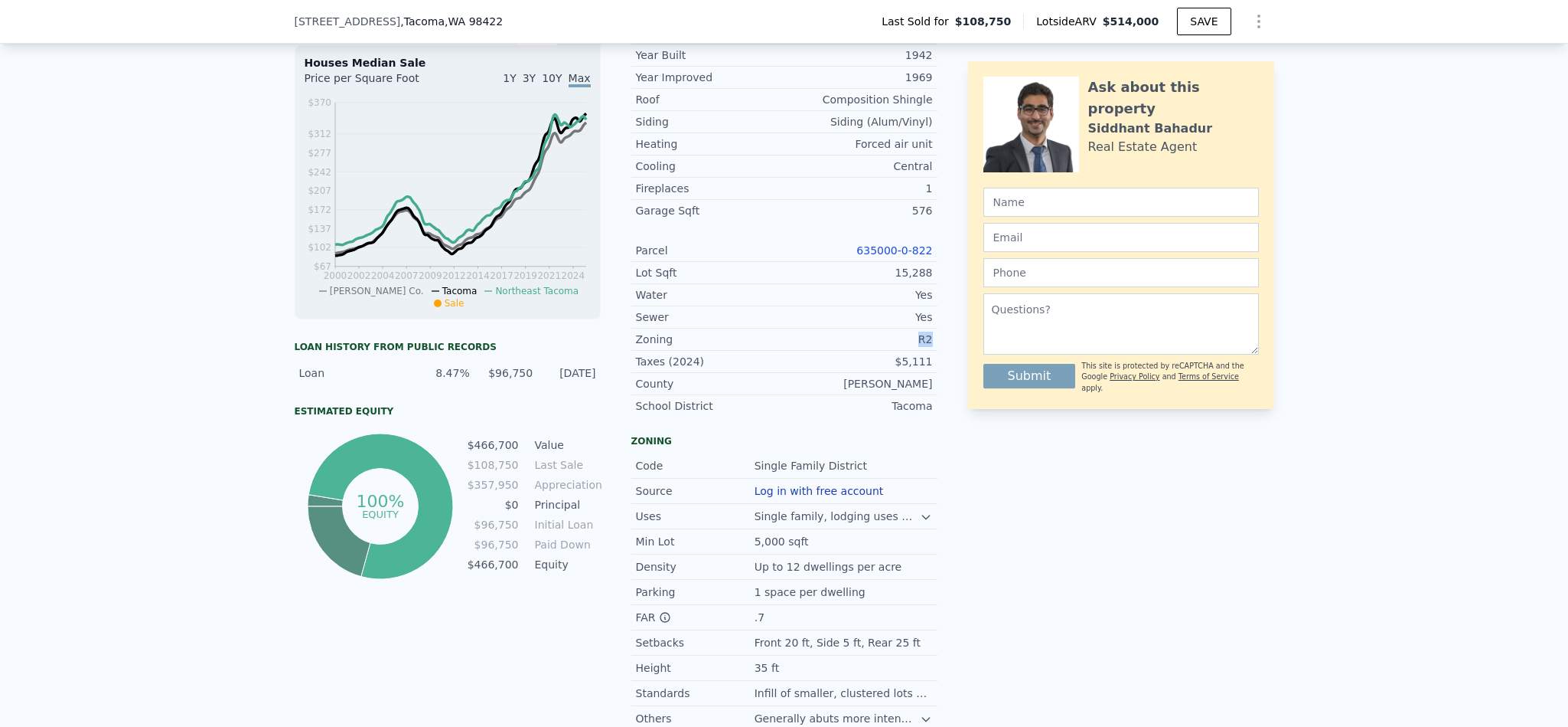
click at [880, 359] on div "LISTING & SALE HISTORY Sold 0 $ 108,750 [DATE] Rent Sale Rent over time Price p…" at bounding box center [784, 341] width 980 height 777
copy div "R2"
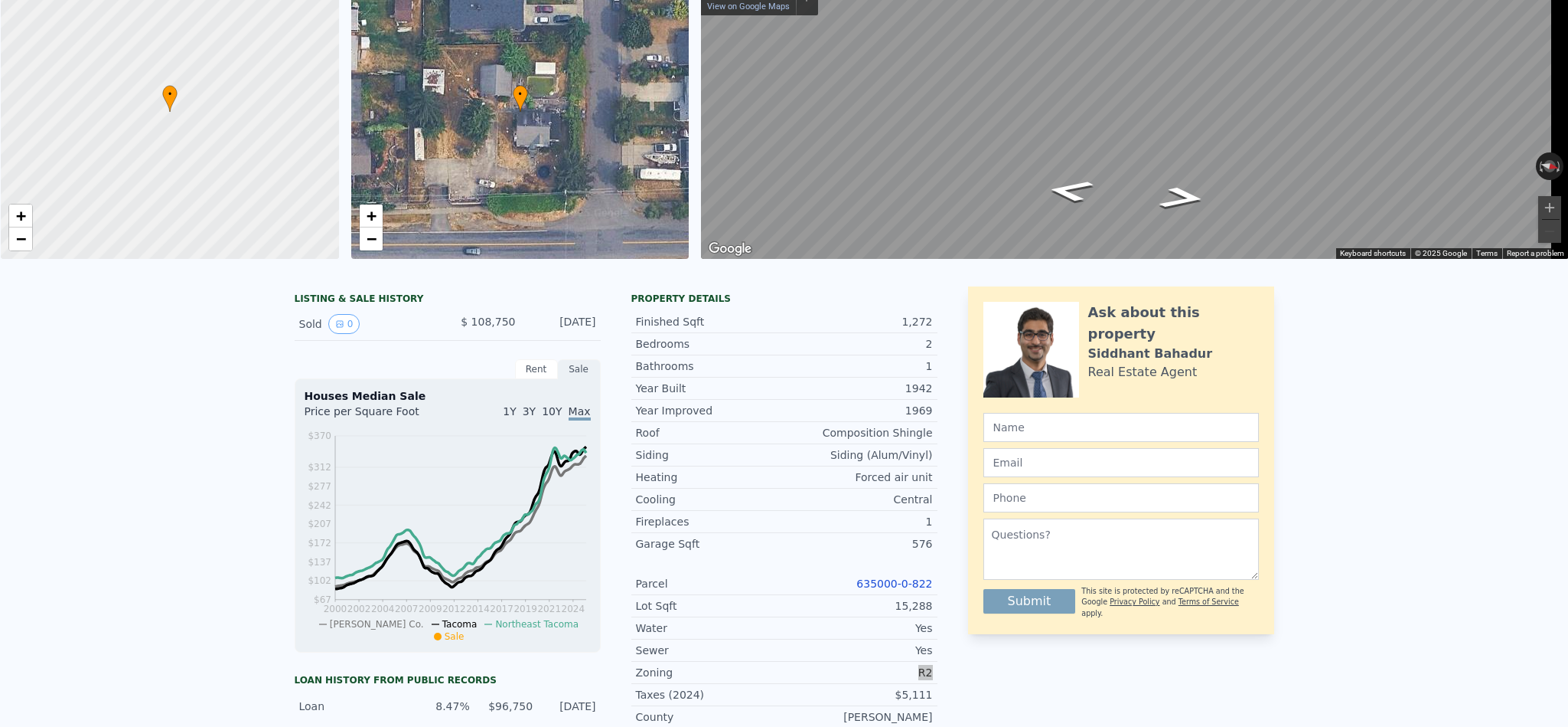
scroll to position [5, 0]
